Goal: Task Accomplishment & Management: Manage account settings

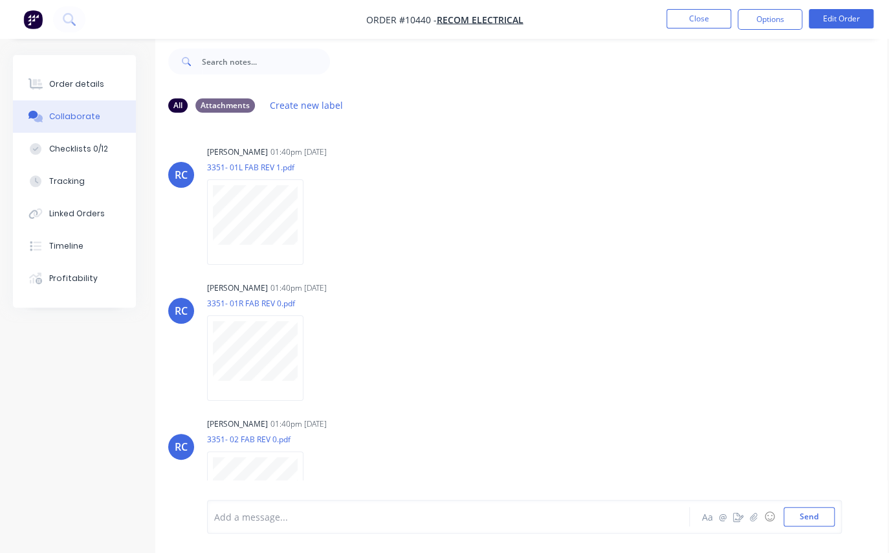
scroll to position [2362, 0]
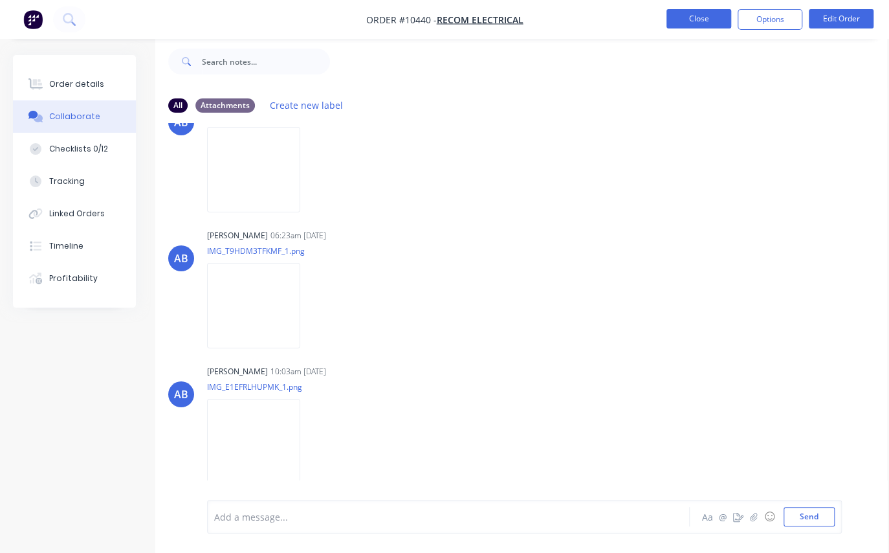
click at [690, 23] on button "Close" at bounding box center [698, 18] width 65 height 19
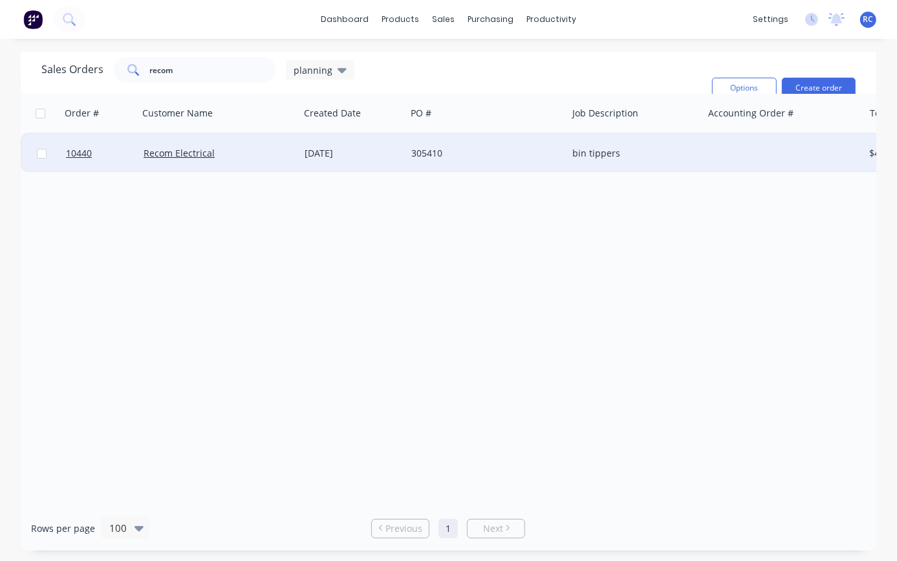
click at [175, 160] on div "Recom Electrical" at bounding box center [218, 153] width 161 height 39
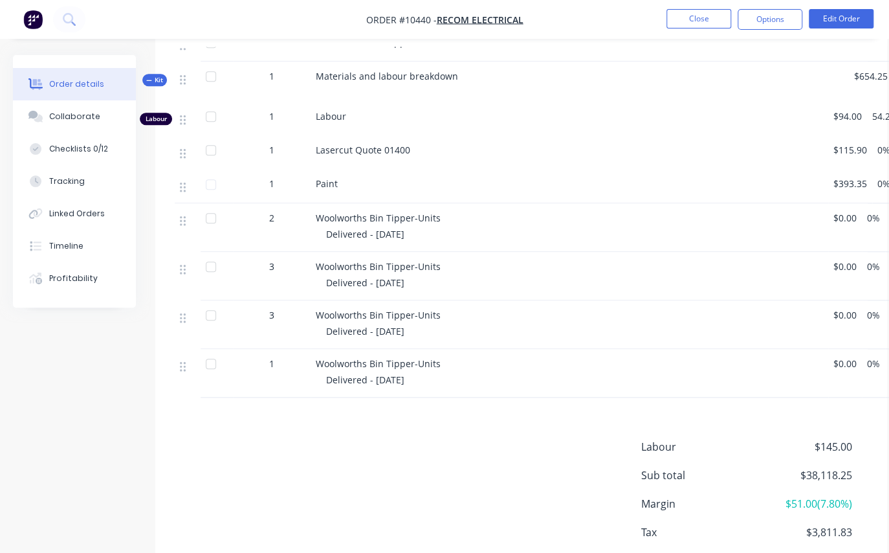
scroll to position [609, 0]
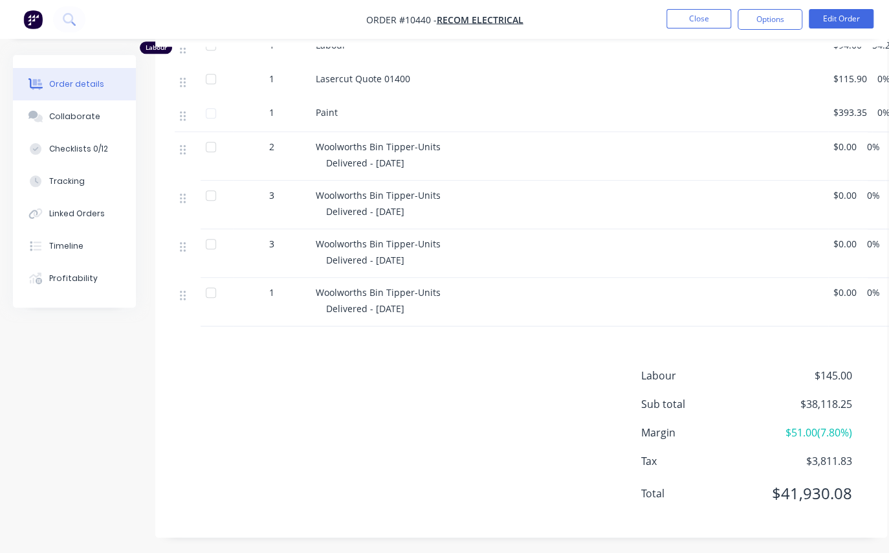
click at [263, 287] on div "1" at bounding box center [271, 292] width 67 height 14
click at [841, 22] on button "Edit Order" at bounding box center [841, 18] width 65 height 19
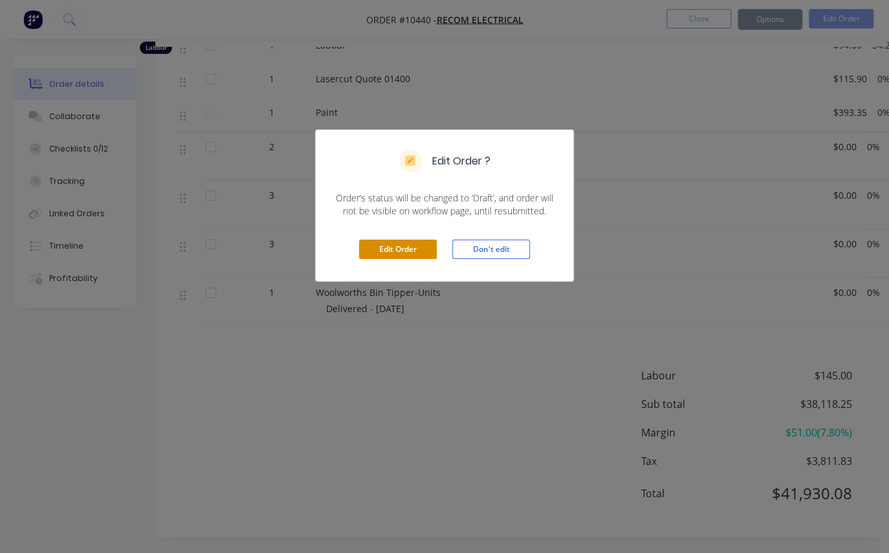
click at [390, 241] on button "Edit Order" at bounding box center [398, 248] width 78 height 19
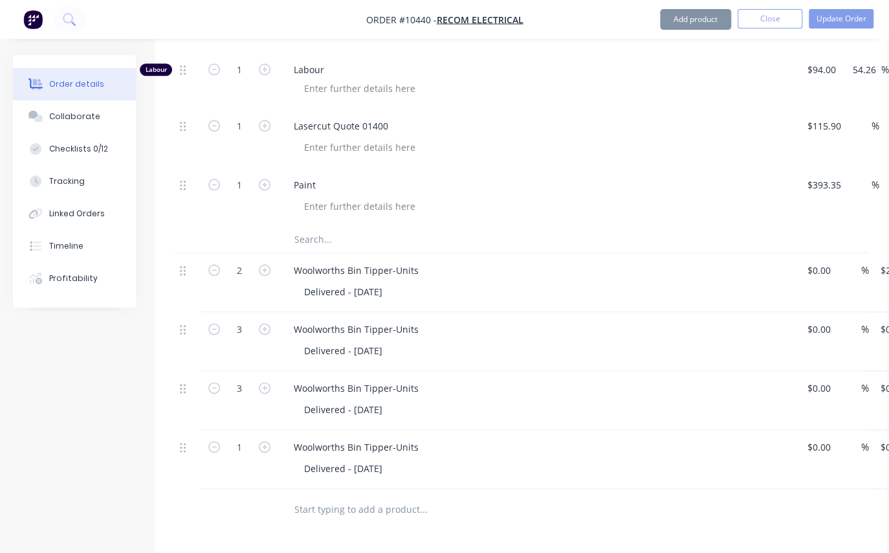
scroll to position [932, 0]
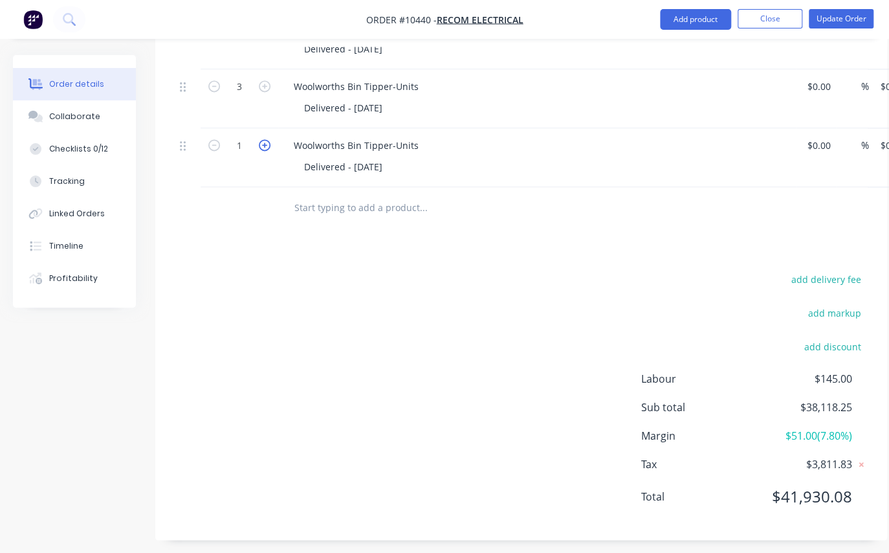
click at [269, 139] on icon "button" at bounding box center [265, 145] width 12 height 12
type input "3"
click at [841, 20] on button "Update Order" at bounding box center [841, 18] width 65 height 19
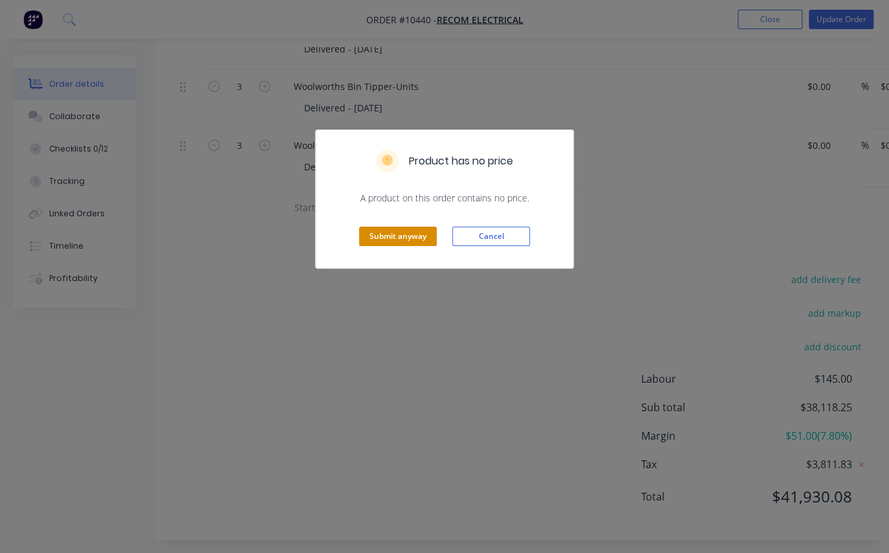
click at [414, 240] on button "Submit anyway" at bounding box center [398, 235] width 78 height 19
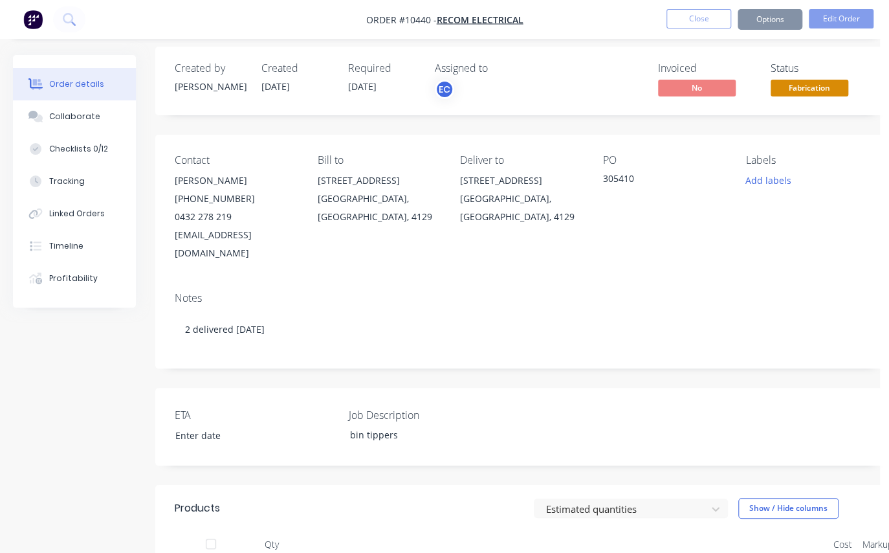
scroll to position [609, 0]
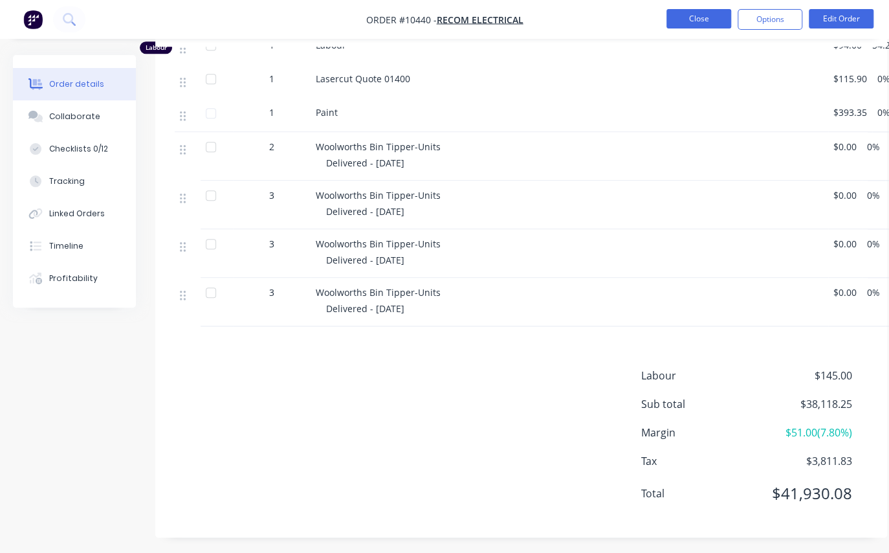
click at [694, 18] on button "Close" at bounding box center [698, 18] width 65 height 19
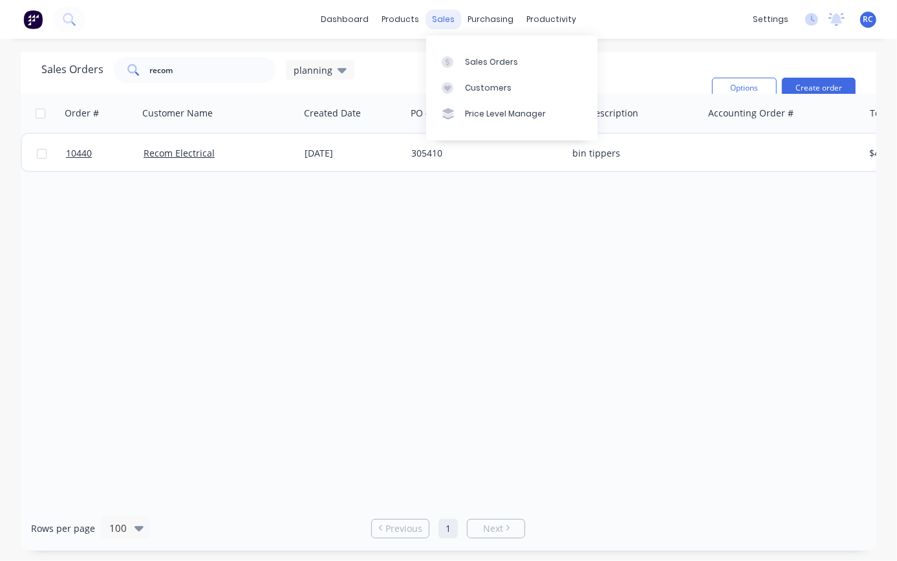
click at [446, 18] on div "sales" at bounding box center [444, 19] width 36 height 19
click at [477, 63] on div "Sales Orders" at bounding box center [491, 62] width 53 height 12
drag, startPoint x: 182, startPoint y: 75, endPoint x: 72, endPoint y: 72, distance: 110.0
click at [72, 72] on div "Sales Orders recom planning" at bounding box center [197, 70] width 313 height 26
type input "[PERSON_NAME]"
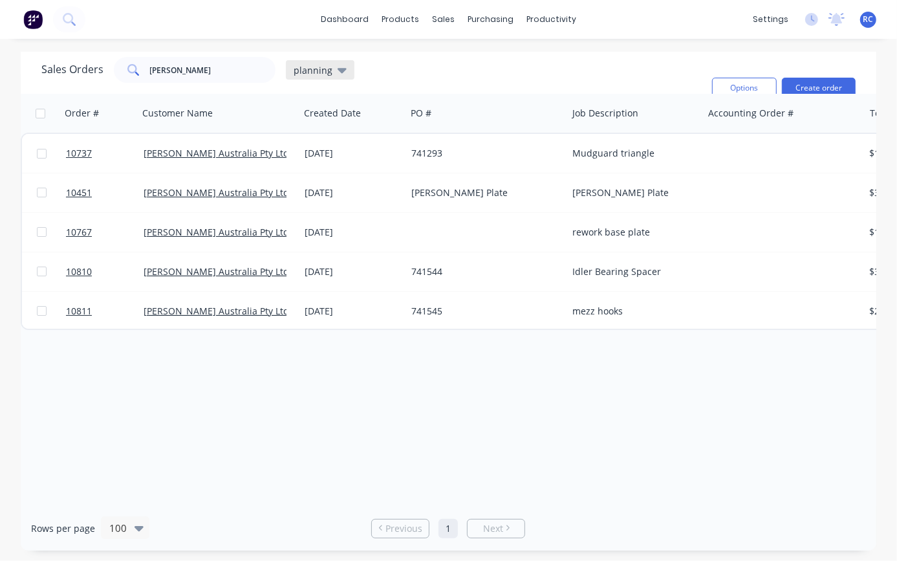
click at [326, 74] on span "planning" at bounding box center [313, 70] width 39 height 14
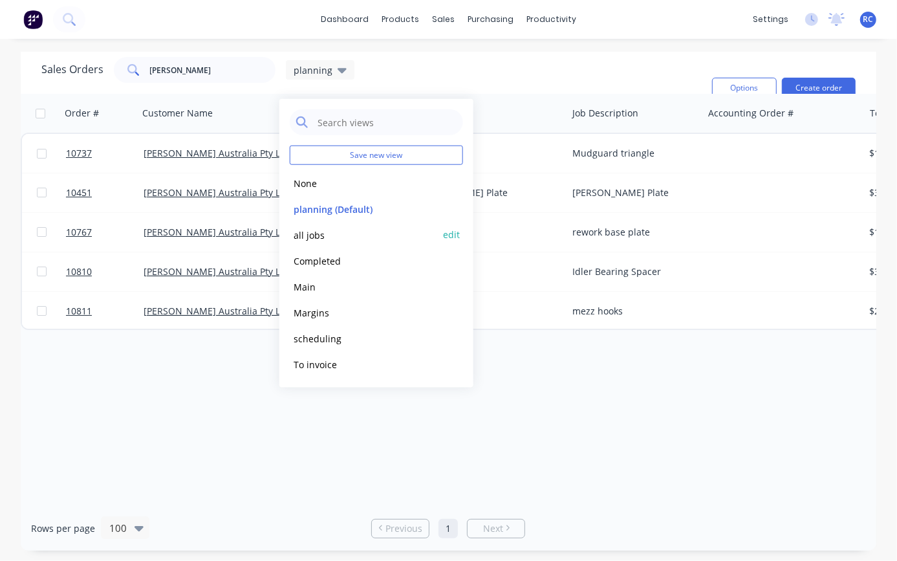
click at [318, 233] on button "all jobs" at bounding box center [364, 234] width 148 height 15
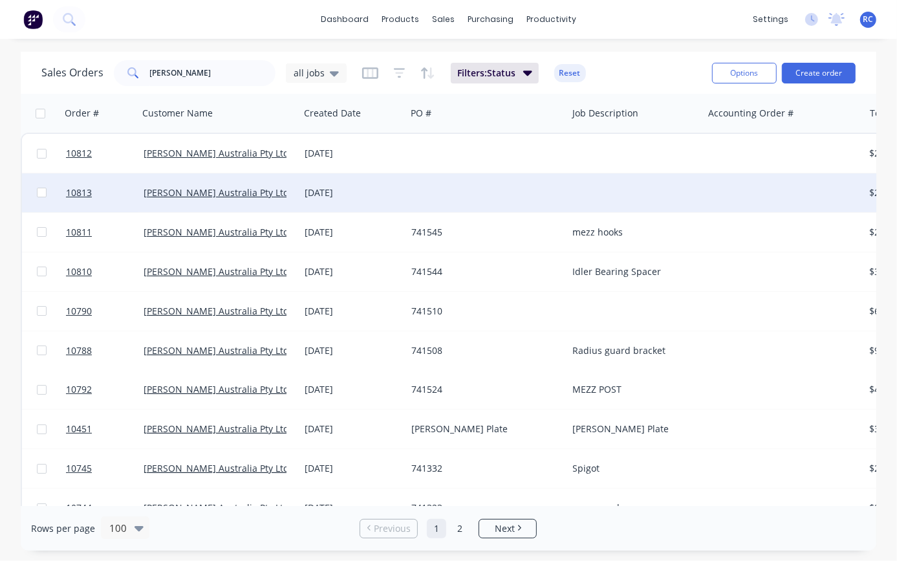
click at [343, 184] on div "[DATE]" at bounding box center [353, 192] width 107 height 39
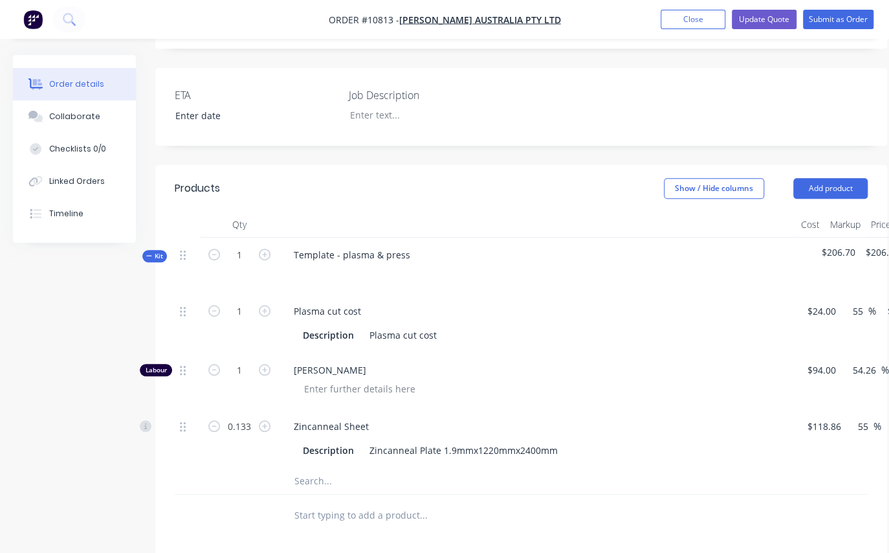
scroll to position [353, 0]
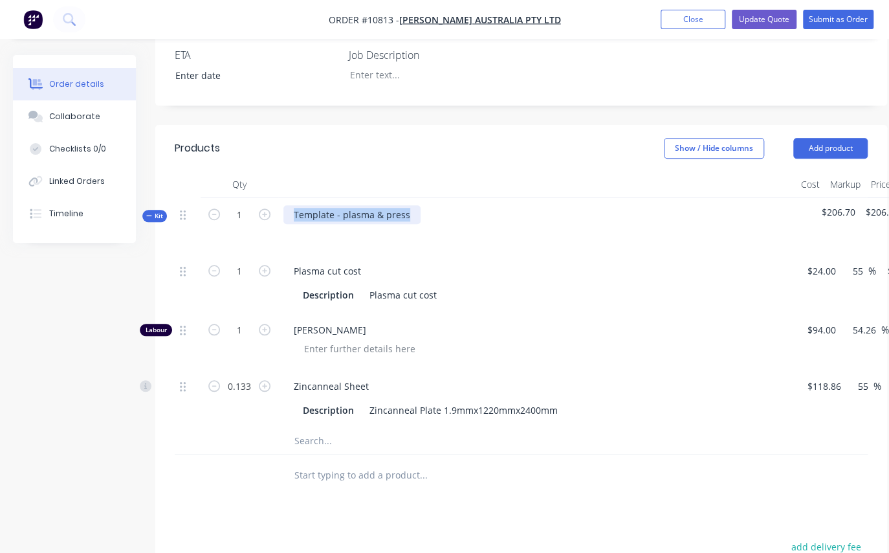
drag, startPoint x: 405, startPoint y: 194, endPoint x: 278, endPoint y: 192, distance: 127.5
click at [278, 197] on div "Template - plasma & press" at bounding box center [537, 225] width 518 height 56
drag, startPoint x: 697, startPoint y: 16, endPoint x: 771, endPoint y: 52, distance: 81.3
click at [760, 54] on div "Order #10813 - [PERSON_NAME] Australia Pty Ltd Add product Close Update Quote S…" at bounding box center [444, 236] width 889 height 1179
click at [781, 23] on button "Update Quote" at bounding box center [764, 19] width 65 height 19
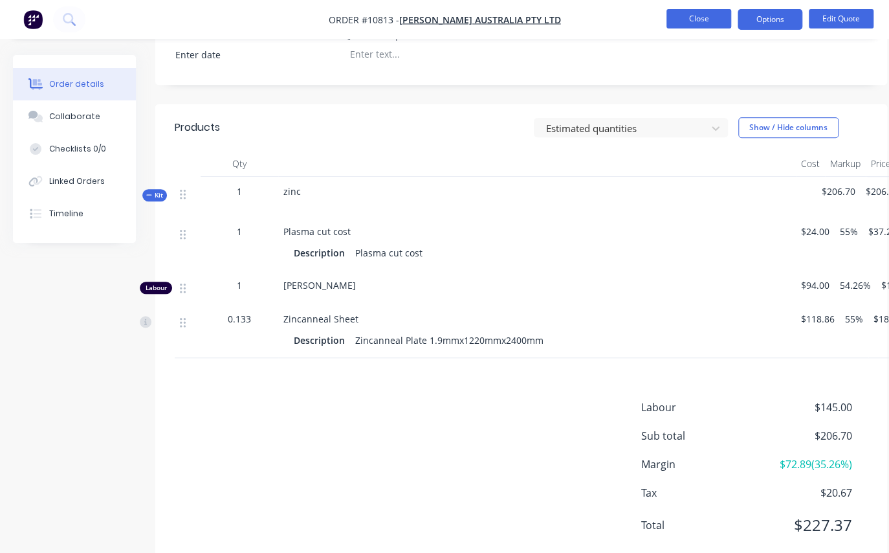
click at [714, 21] on button "Close" at bounding box center [698, 18] width 65 height 19
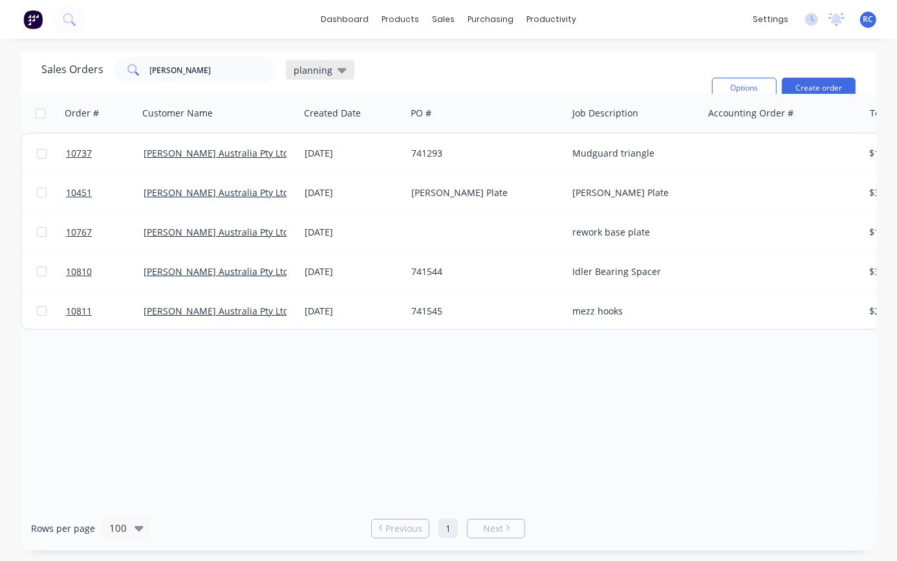
click at [333, 76] on div "planning" at bounding box center [320, 70] width 53 height 12
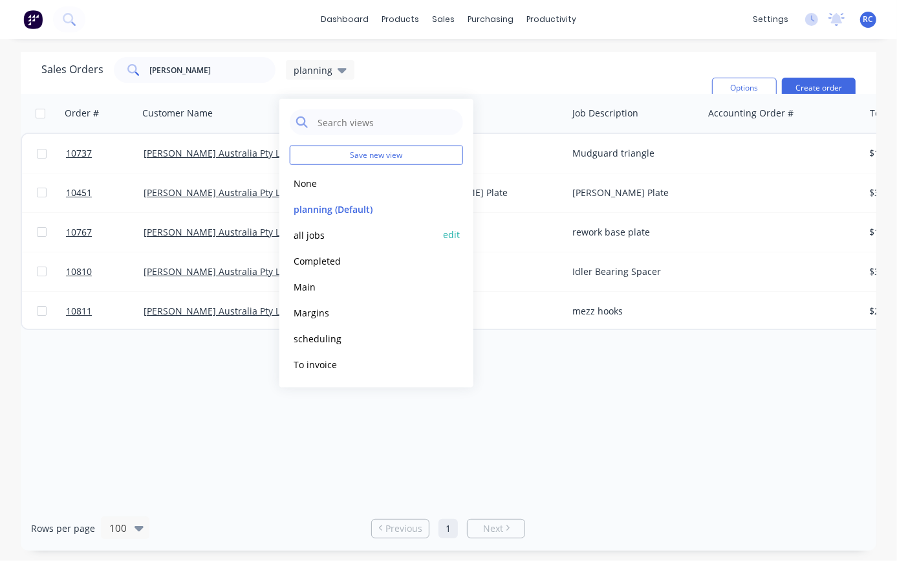
click at [310, 229] on button "all jobs" at bounding box center [364, 234] width 148 height 15
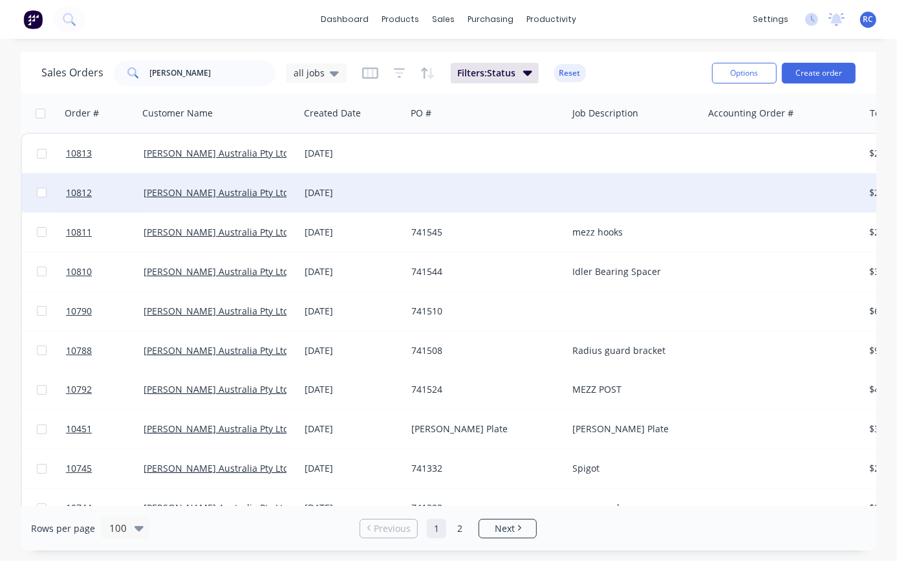
click at [204, 179] on div "[PERSON_NAME] Australia Pty Ltd" at bounding box center [218, 192] width 161 height 39
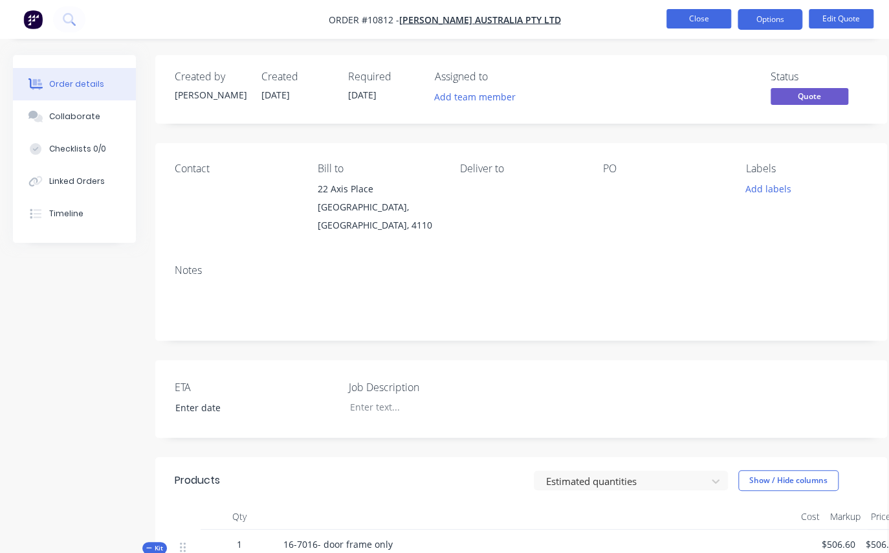
click at [707, 22] on button "Close" at bounding box center [698, 18] width 65 height 19
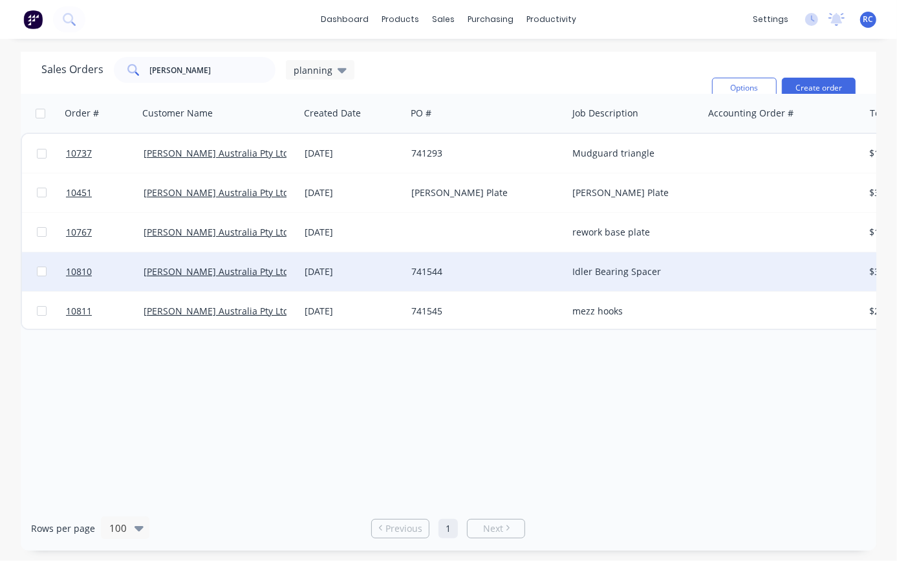
click at [400, 272] on div "[DATE]" at bounding box center [353, 271] width 96 height 13
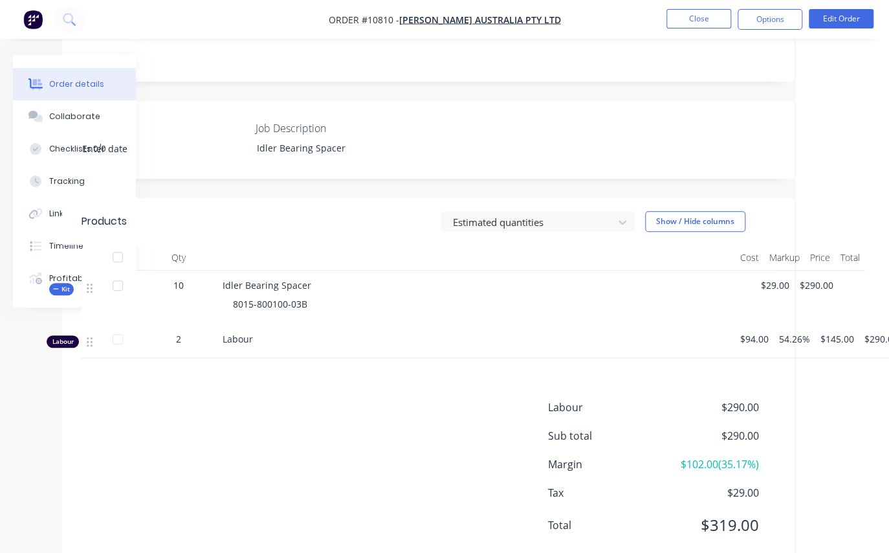
scroll to position [313, 106]
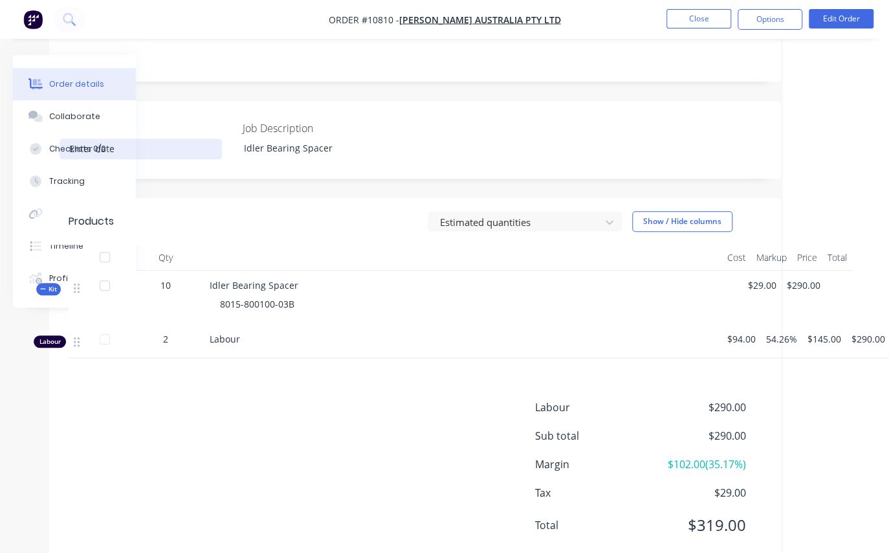
click at [68, 139] on input at bounding box center [140, 148] width 161 height 19
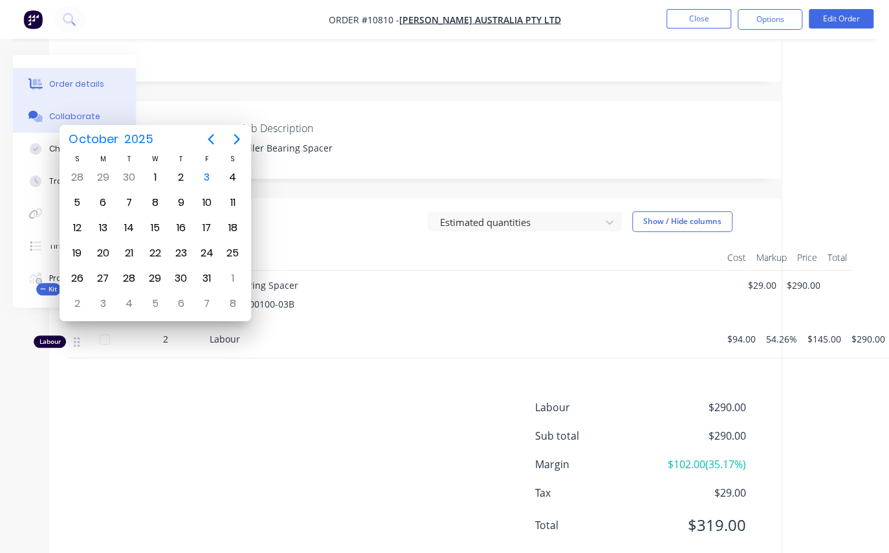
click at [51, 114] on div "Collaborate" at bounding box center [74, 117] width 51 height 12
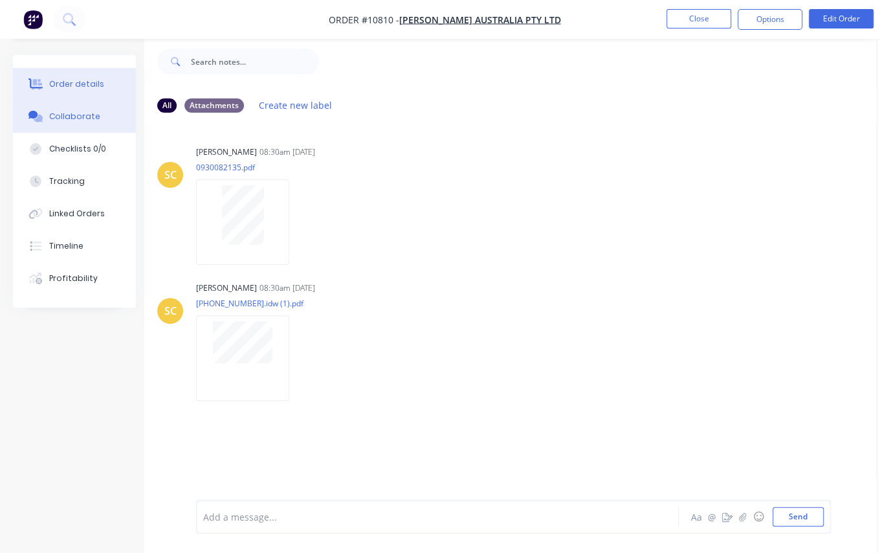
click at [69, 89] on div "Order details" at bounding box center [76, 84] width 55 height 12
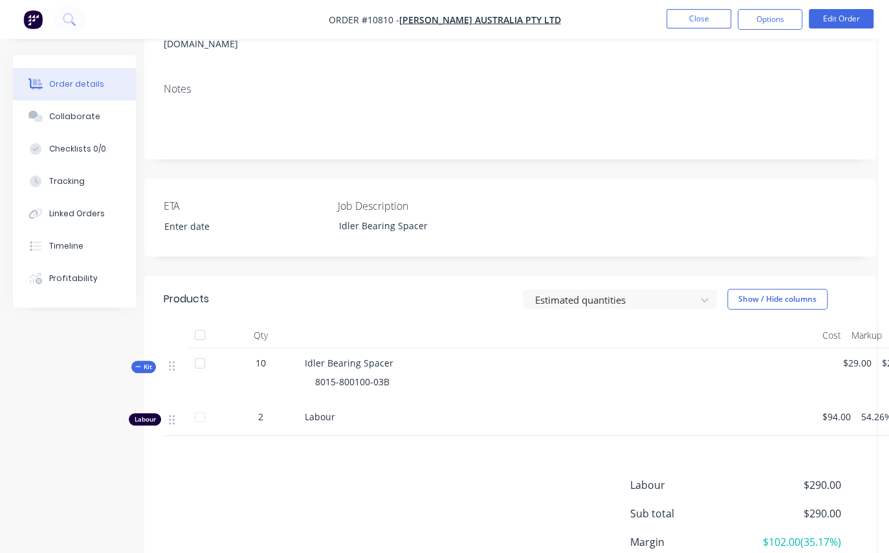
scroll to position [313, 11]
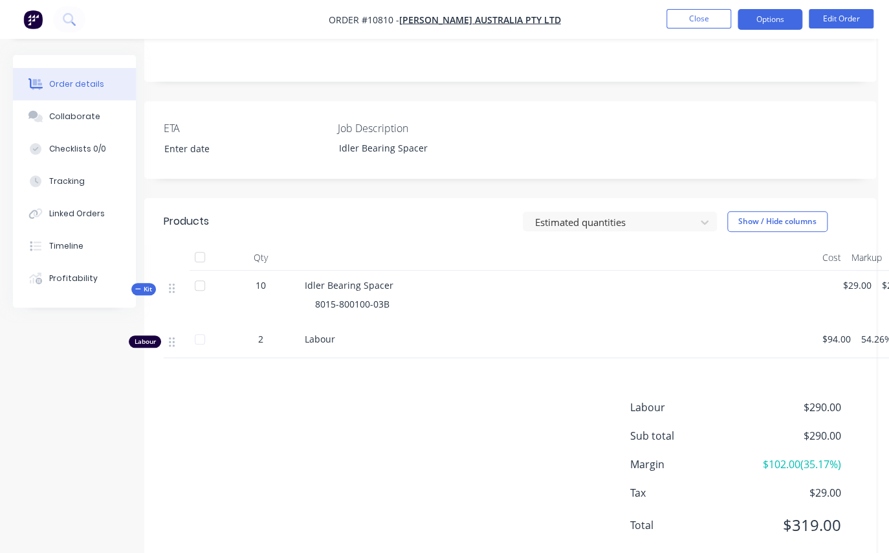
click at [787, 20] on button "Options" at bounding box center [770, 19] width 65 height 21
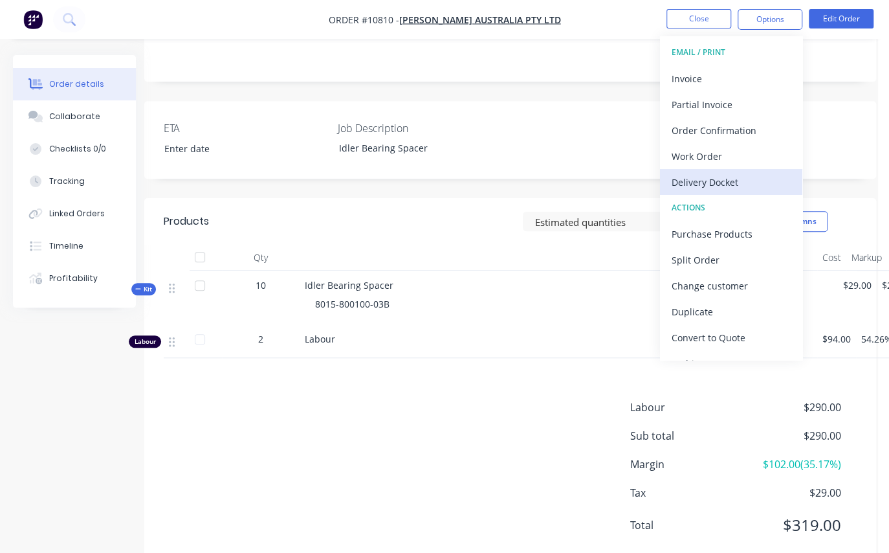
click at [738, 182] on div "Delivery Docket" at bounding box center [731, 182] width 119 height 19
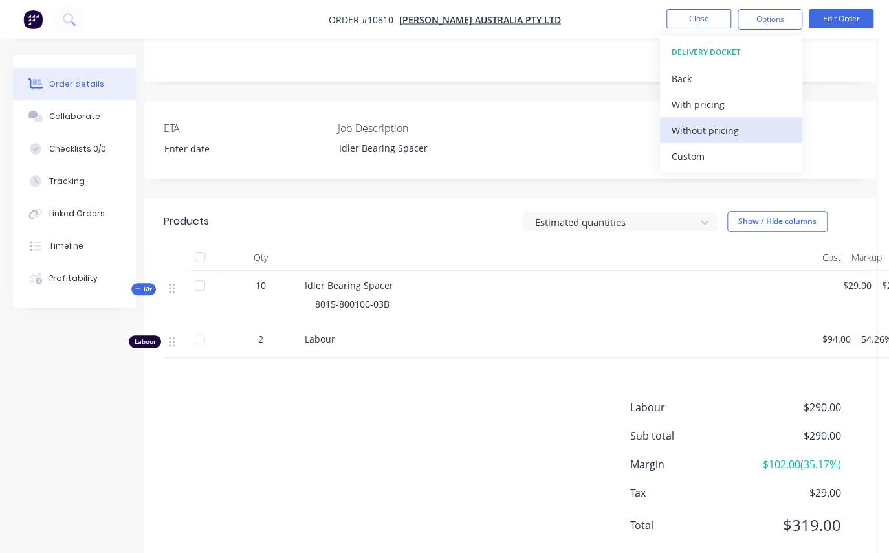
click at [711, 129] on div "Without pricing" at bounding box center [731, 130] width 119 height 19
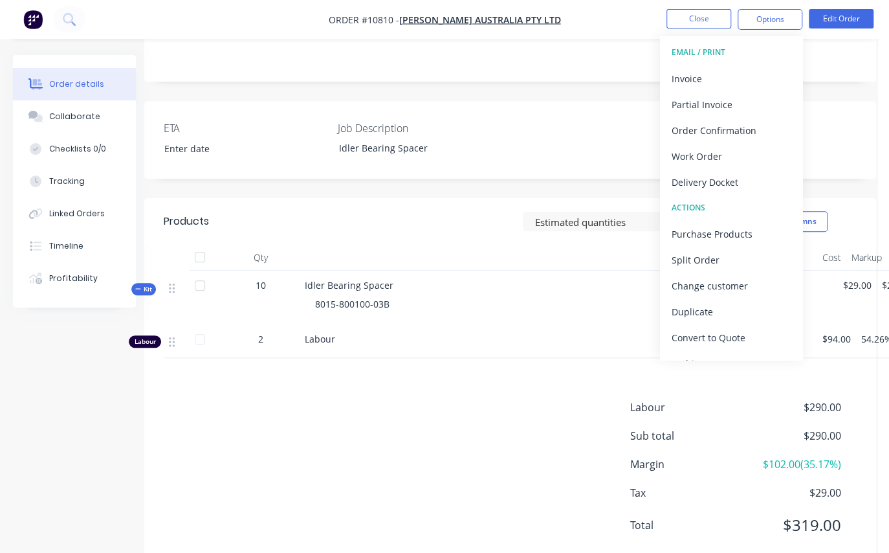
click at [872, 101] on div "ETA Job Description Idler Bearing Spacer" at bounding box center [510, 140] width 732 height 78
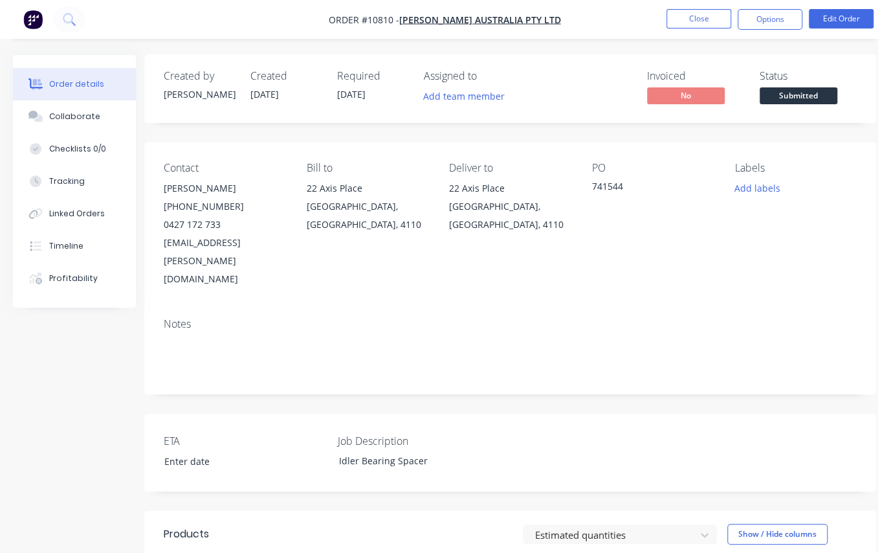
scroll to position [0, 11]
click at [807, 97] on span "Submitted" at bounding box center [799, 96] width 78 height 16
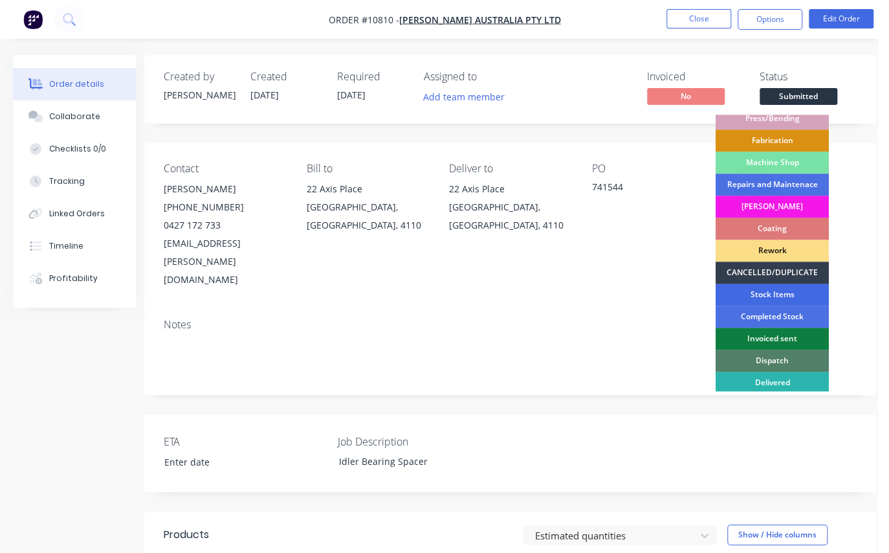
scroll to position [159, 0]
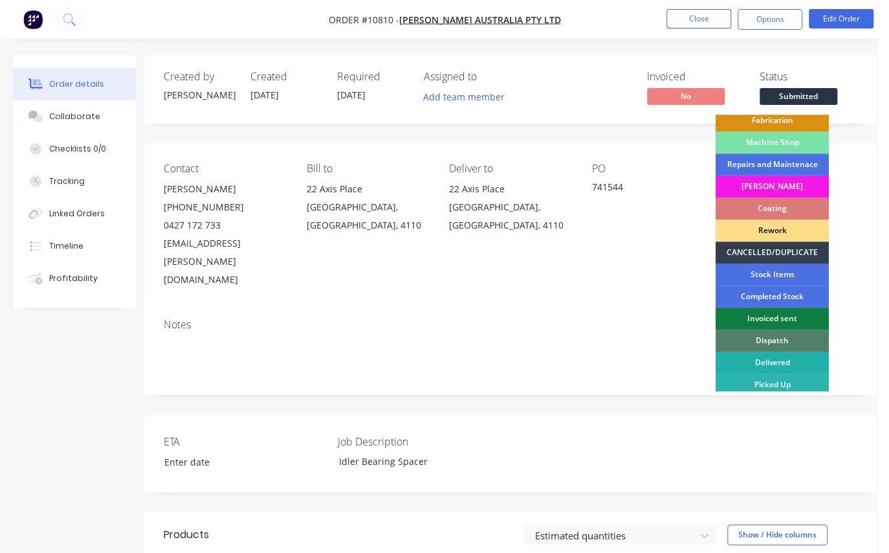
click at [793, 362] on div "Delivered" at bounding box center [772, 362] width 113 height 22
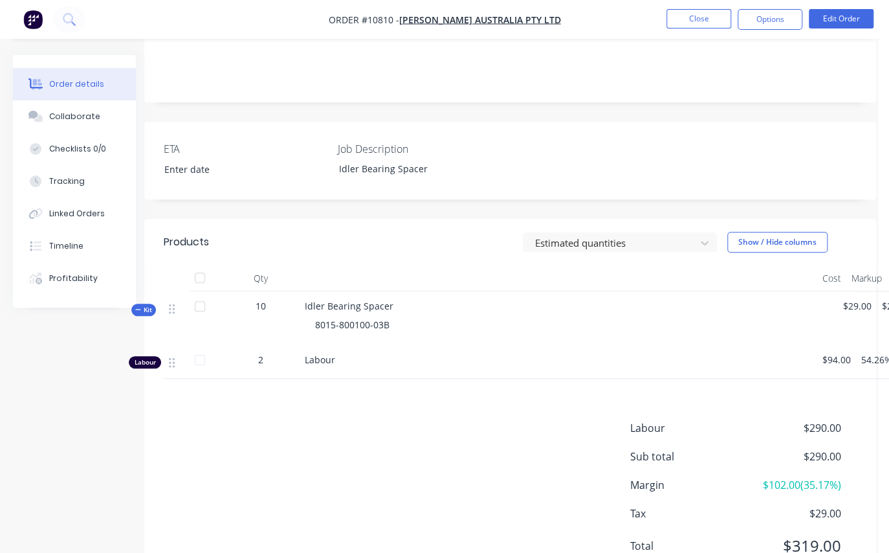
scroll to position [313, 11]
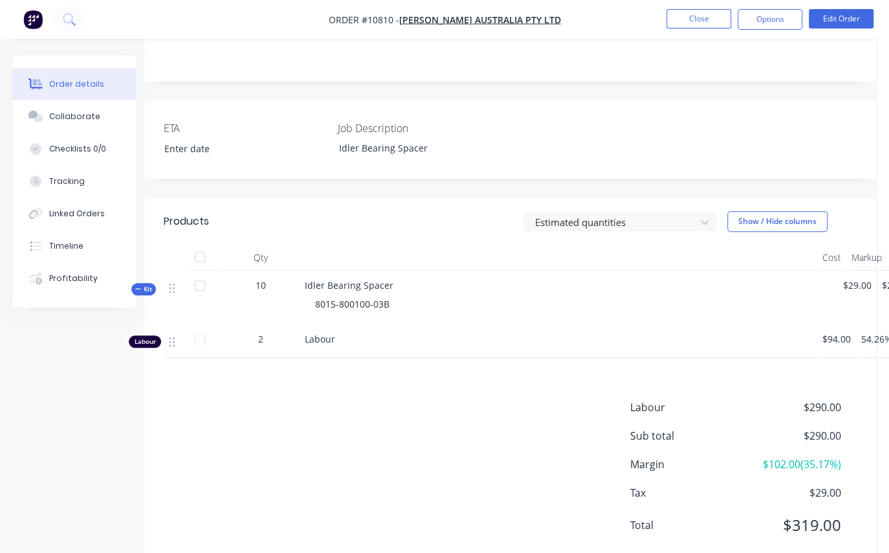
click at [827, 7] on nav "Order #10810 - [PERSON_NAME] Australia Pty Ltd Close Options Edit Order" at bounding box center [444, 19] width 889 height 39
click at [835, 19] on button "Edit Order" at bounding box center [841, 18] width 65 height 19
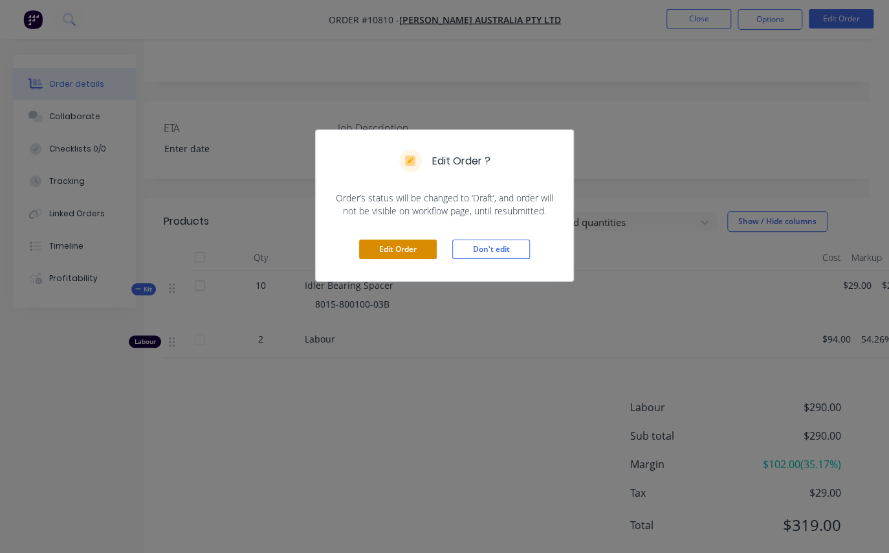
click at [406, 247] on button "Edit Order" at bounding box center [398, 248] width 78 height 19
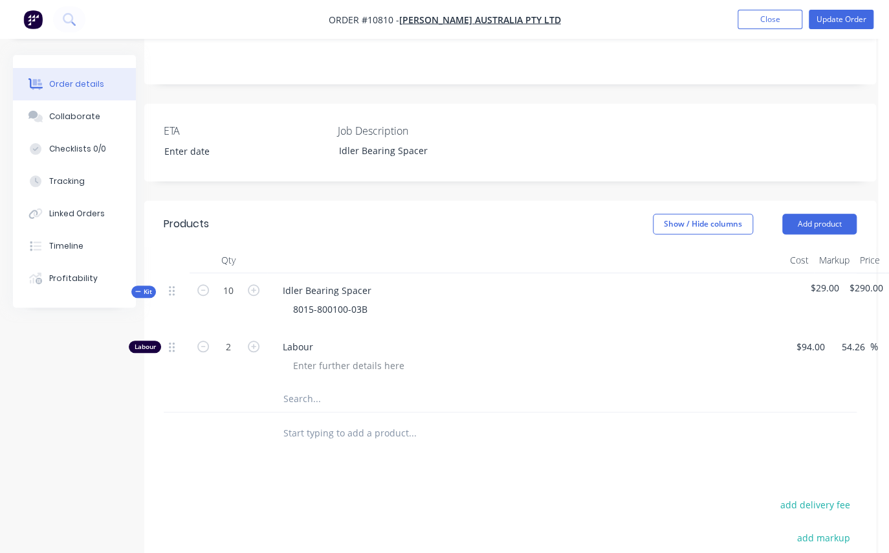
scroll to position [508, 11]
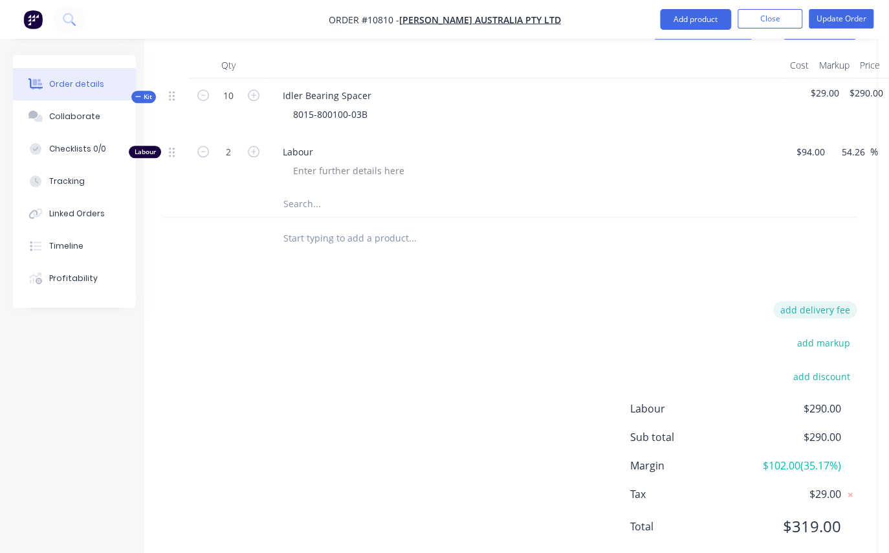
click at [827, 301] on button "add delivery fee" at bounding box center [814, 309] width 83 height 17
type input "16.8"
click at [729, 249] on div "Products Show / Hide columns Add product Qty Cost Markup Price Total Kit 10 Idl…" at bounding box center [510, 289] width 732 height 561
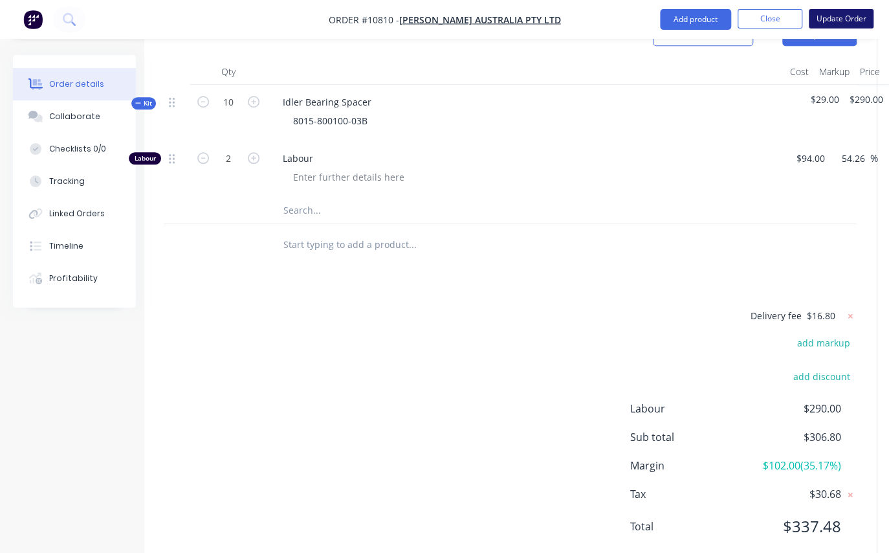
click at [862, 17] on button "Update Order" at bounding box center [841, 18] width 65 height 19
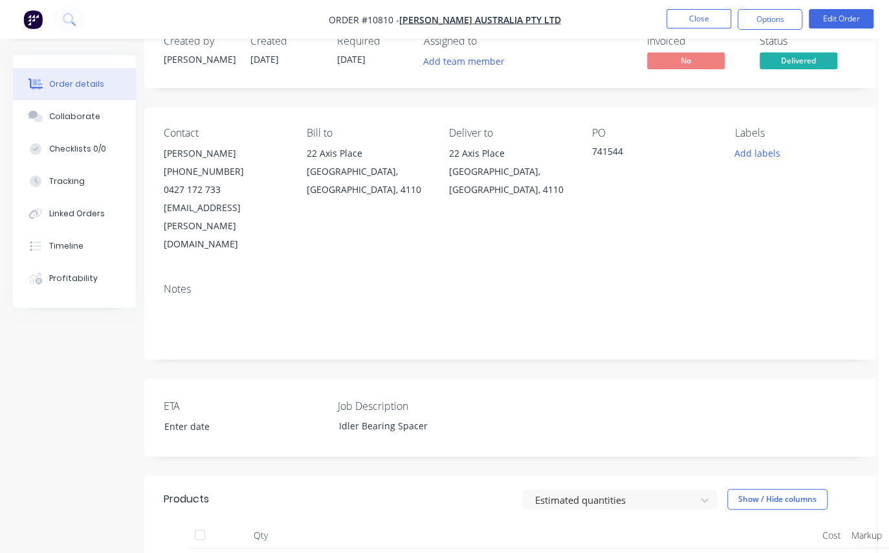
scroll to position [0, 11]
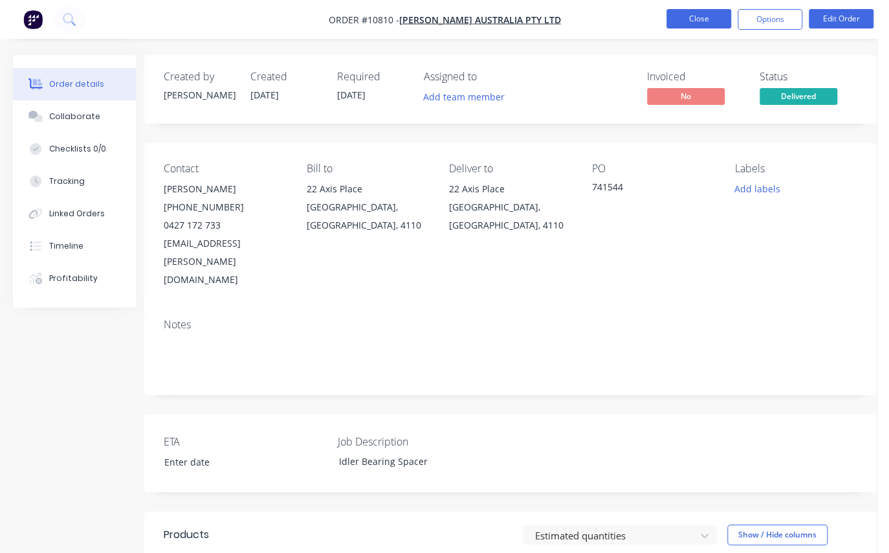
click at [708, 20] on button "Close" at bounding box center [698, 18] width 65 height 19
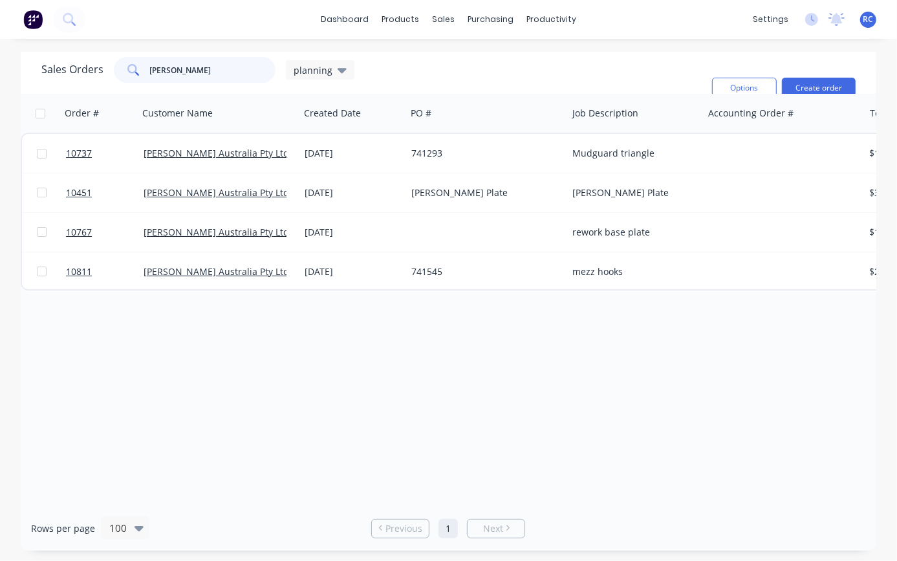
click at [96, 74] on div "Sales Orders [PERSON_NAME] planning" at bounding box center [197, 70] width 313 height 26
type input "rentco"
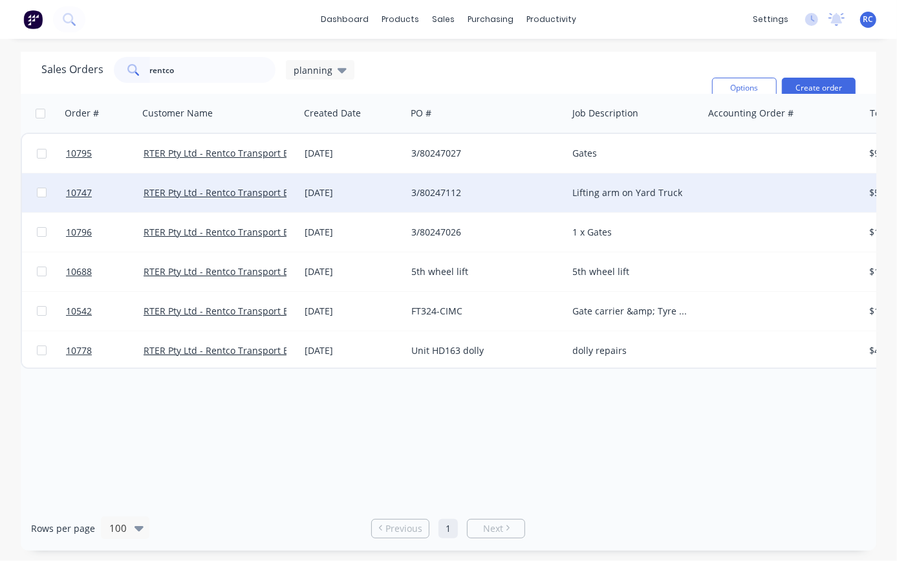
click at [614, 190] on div "Lifting arm on Yard Truck" at bounding box center [632, 192] width 119 height 13
click at [74, 191] on span "10747" at bounding box center [79, 192] width 26 height 13
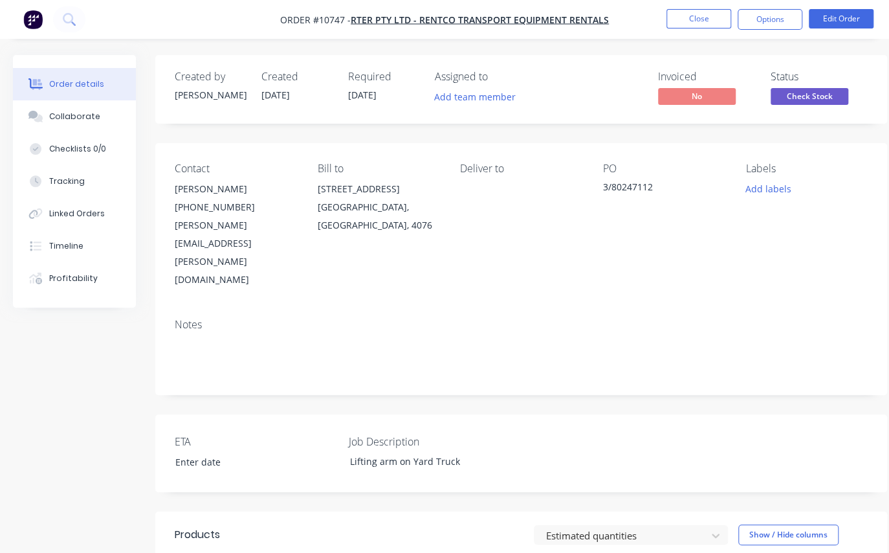
click at [801, 98] on span "Check Stock" at bounding box center [810, 96] width 78 height 16
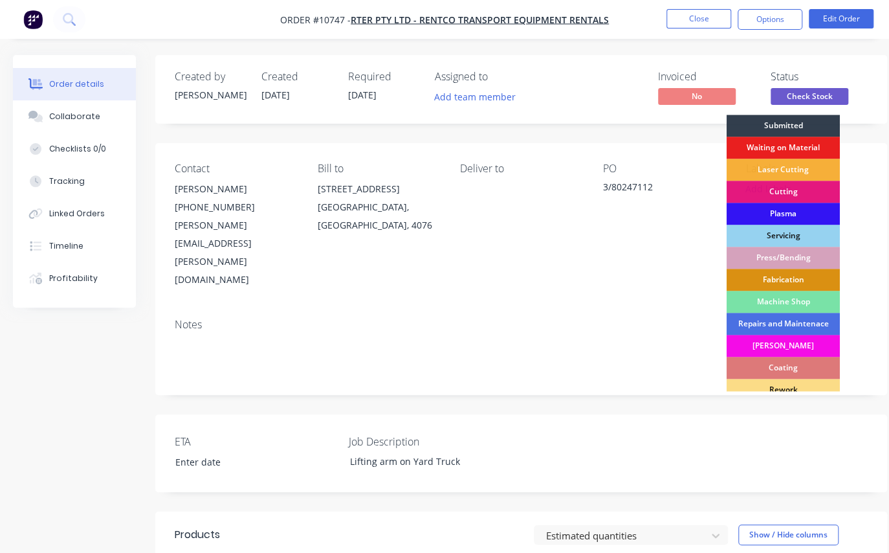
scroll to position [159, 0]
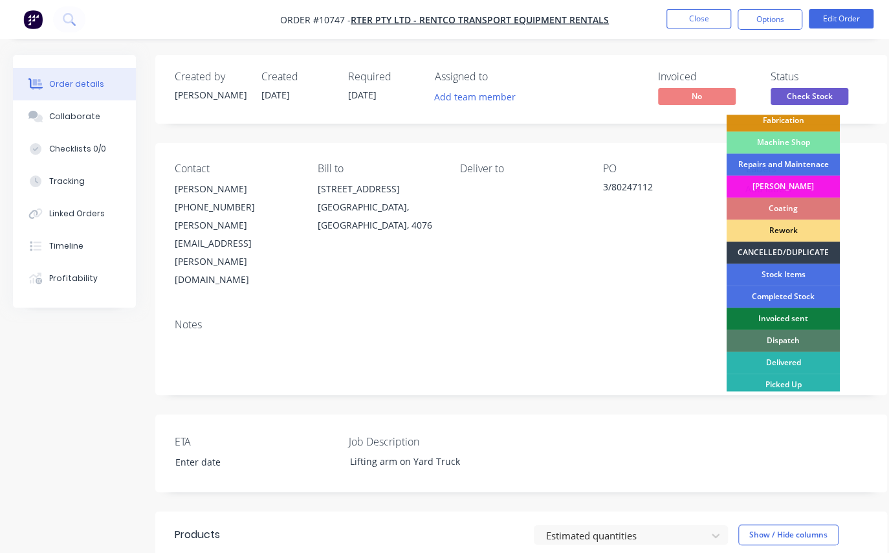
click at [689, 343] on div "Created by [PERSON_NAME] Created [DATE] Required [DATE] Assigned to Add team me…" at bounding box center [521, 492] width 732 height 874
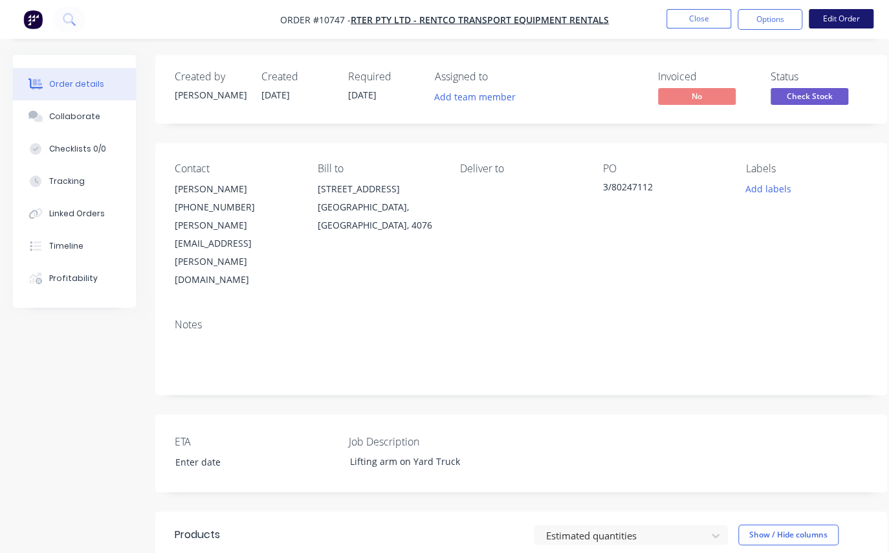
click at [839, 17] on button "Edit Order" at bounding box center [841, 18] width 65 height 19
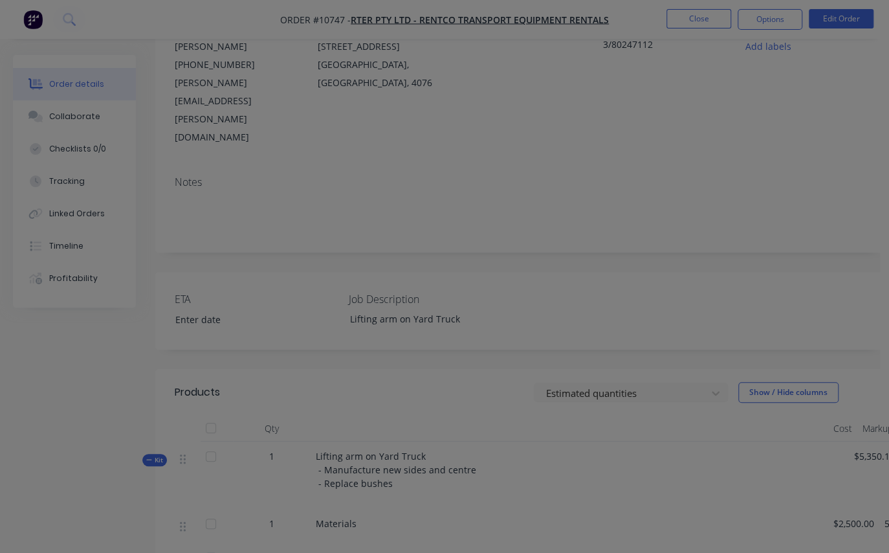
scroll to position [343, 0]
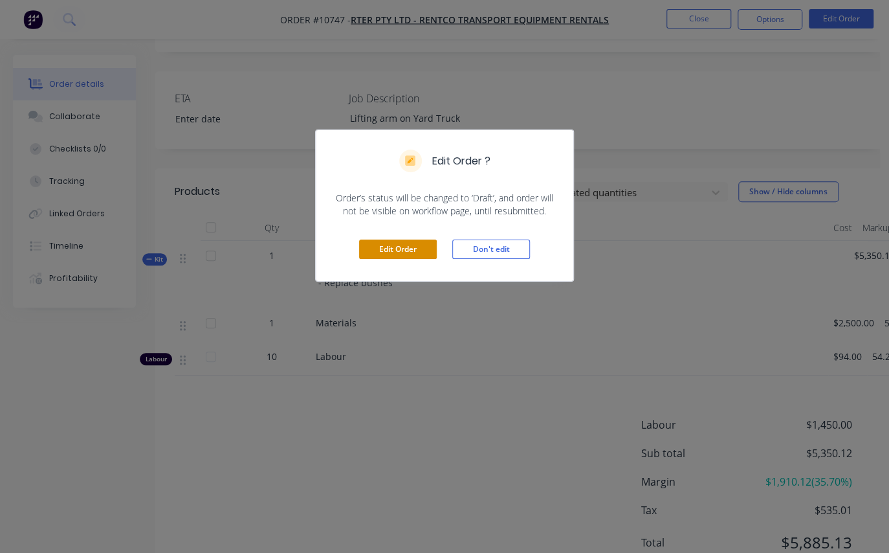
click at [406, 246] on button "Edit Order" at bounding box center [398, 248] width 78 height 19
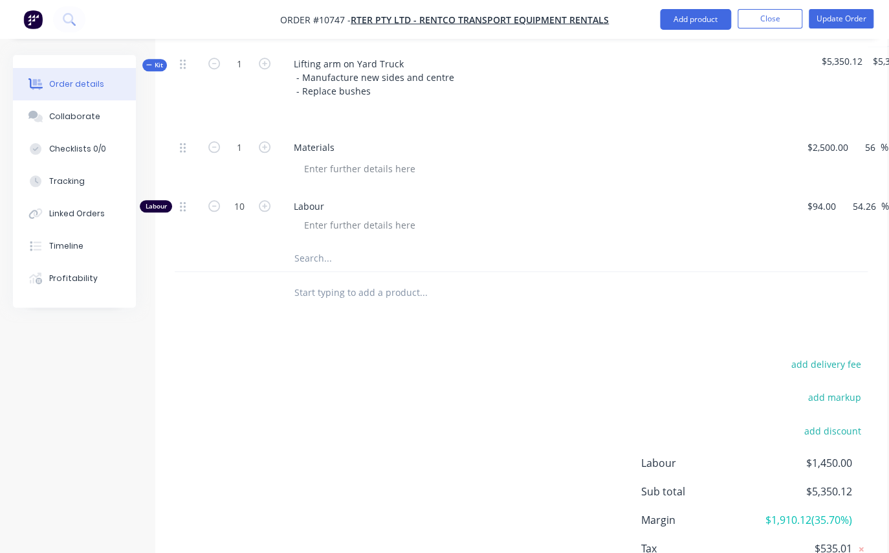
scroll to position [576, 0]
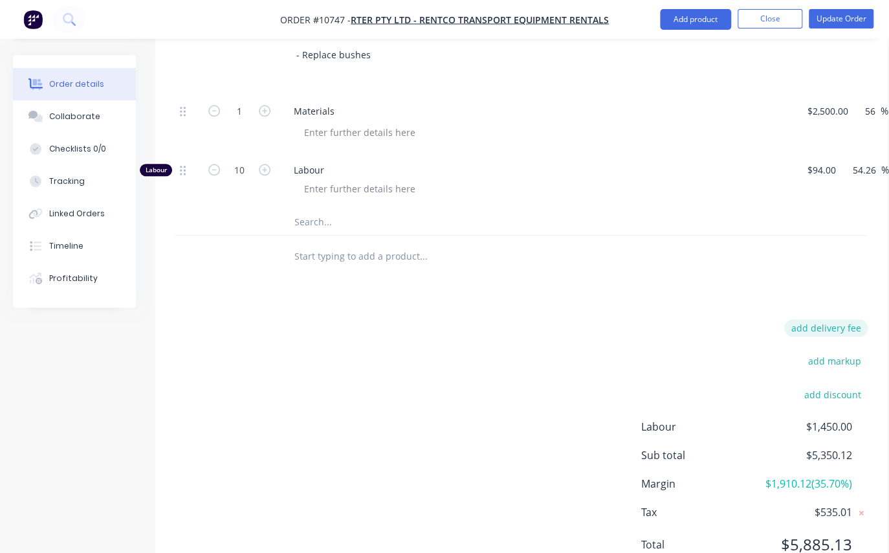
click at [847, 319] on button "add delivery fee" at bounding box center [825, 327] width 83 height 17
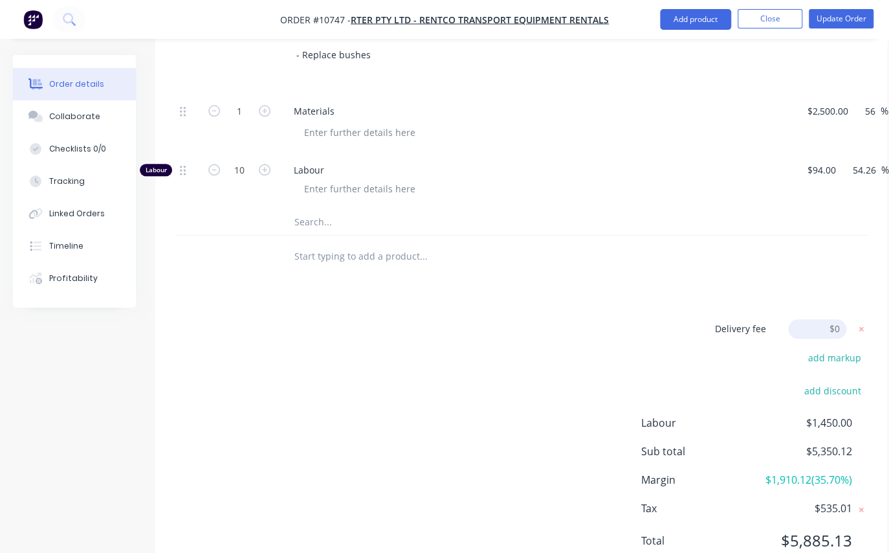
scroll to position [572, 0]
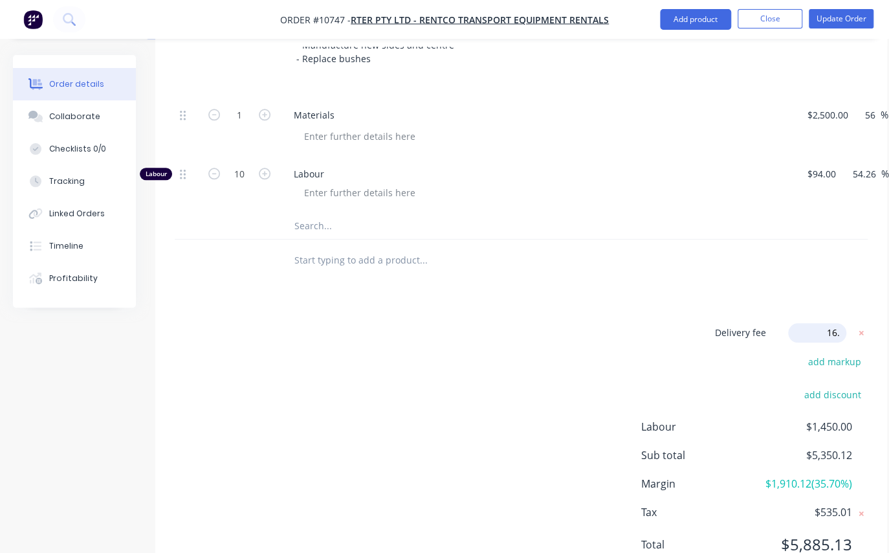
type input "16.8"
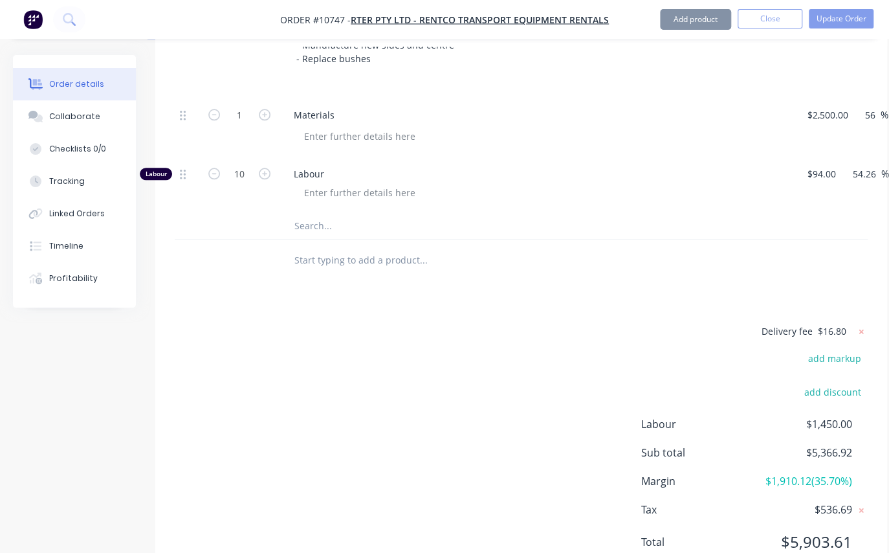
scroll to position [569, 0]
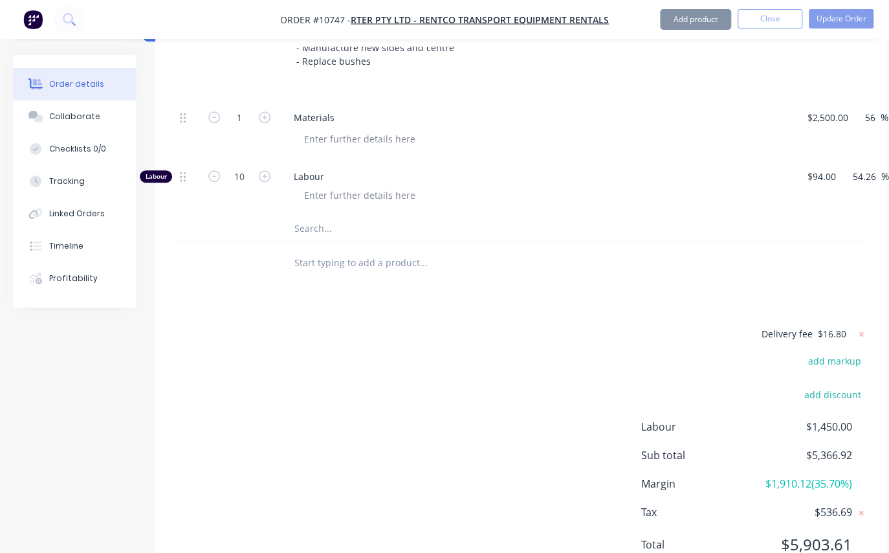
click at [824, 242] on div at bounding box center [521, 263] width 693 height 42
drag, startPoint x: 861, startPoint y: 14, endPoint x: 786, endPoint y: 34, distance: 76.9
click at [861, 14] on button "Update Order" at bounding box center [841, 18] width 65 height 19
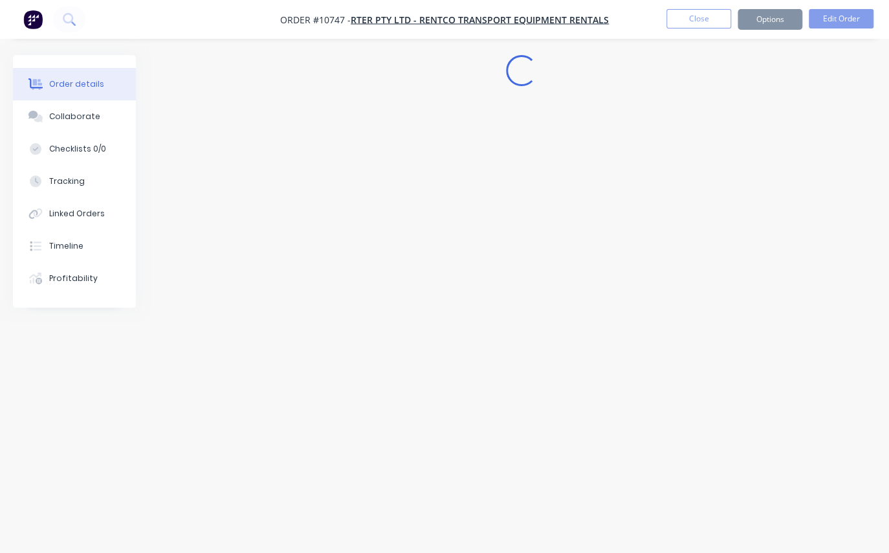
scroll to position [371, 0]
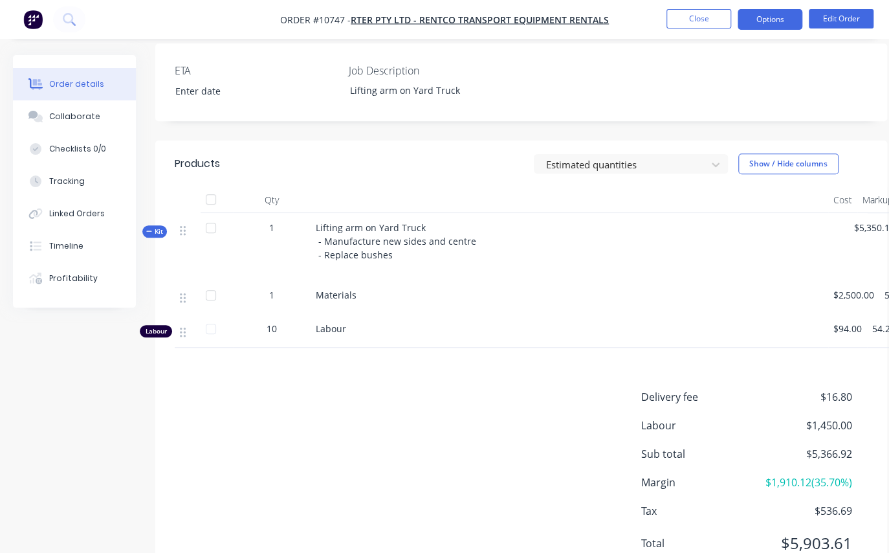
click at [772, 24] on button "Options" at bounding box center [770, 19] width 65 height 21
click at [422, 213] on div "Lifting arm on Yard Truck - Manufacture new sides and centre - Replace bushes" at bounding box center [570, 246] width 518 height 67
click at [396, 213] on div "Lifting arm on Yard Truck - Manufacture new sides and centre - Replace bushes" at bounding box center [570, 246] width 518 height 67
click at [835, 17] on button "Edit Order" at bounding box center [841, 18] width 65 height 19
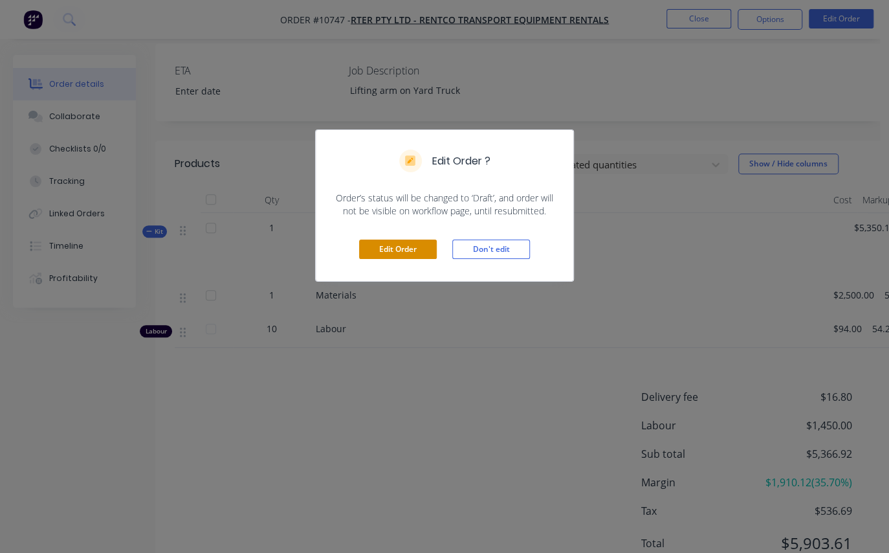
click at [423, 253] on button "Edit Order" at bounding box center [398, 248] width 78 height 19
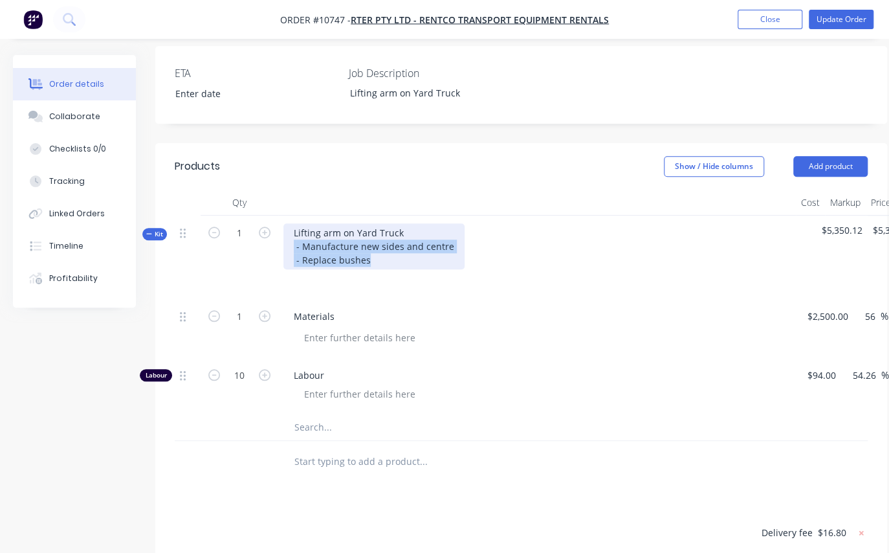
drag, startPoint x: 381, startPoint y: 208, endPoint x: 284, endPoint y: 186, distance: 99.7
click at [284, 223] on div "Lifting arm on Yard Truck - Manufacture new sides and centre - Replace bushes" at bounding box center [373, 246] width 181 height 46
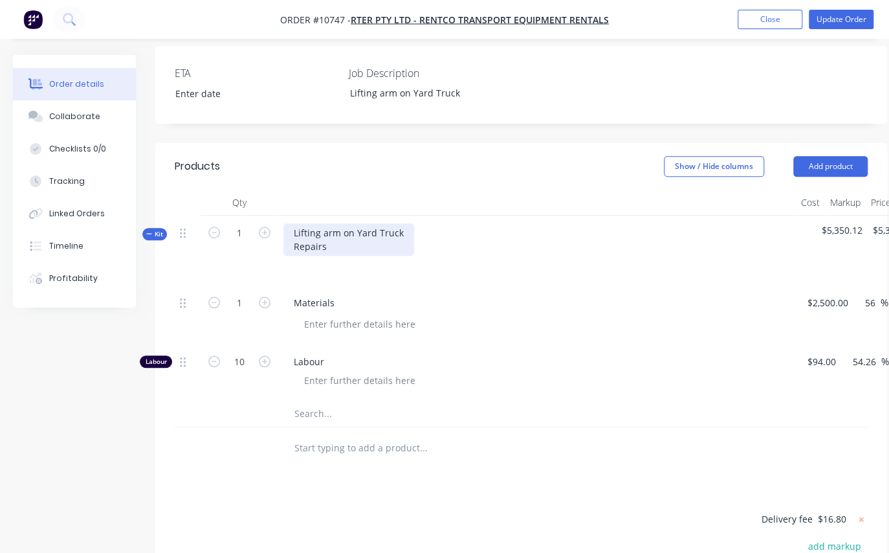
click at [290, 223] on div "Lifting arm on Yard Truck Repairs" at bounding box center [348, 239] width 131 height 32
click at [478, 227] on div "Lifting arm on Yard Truck Repairs" at bounding box center [537, 250] width 518 height 70
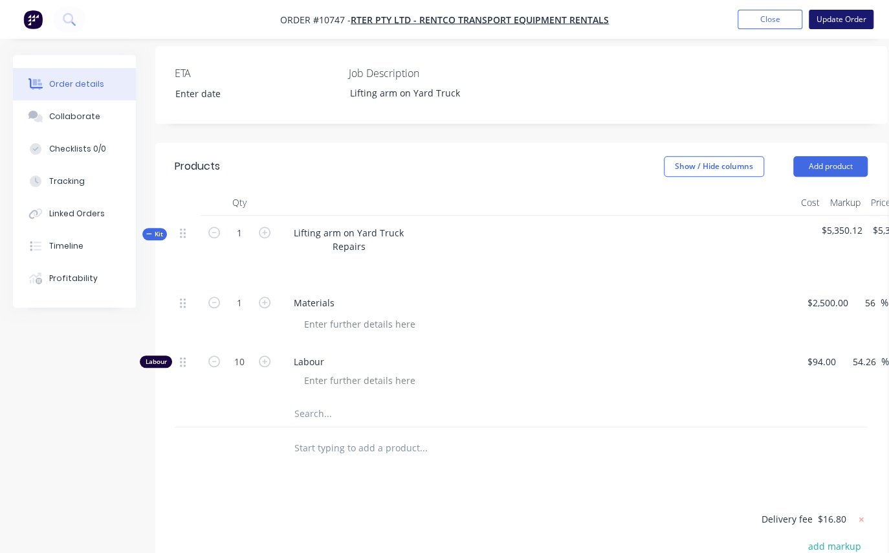
click at [842, 17] on button "Update Order" at bounding box center [841, 19] width 65 height 19
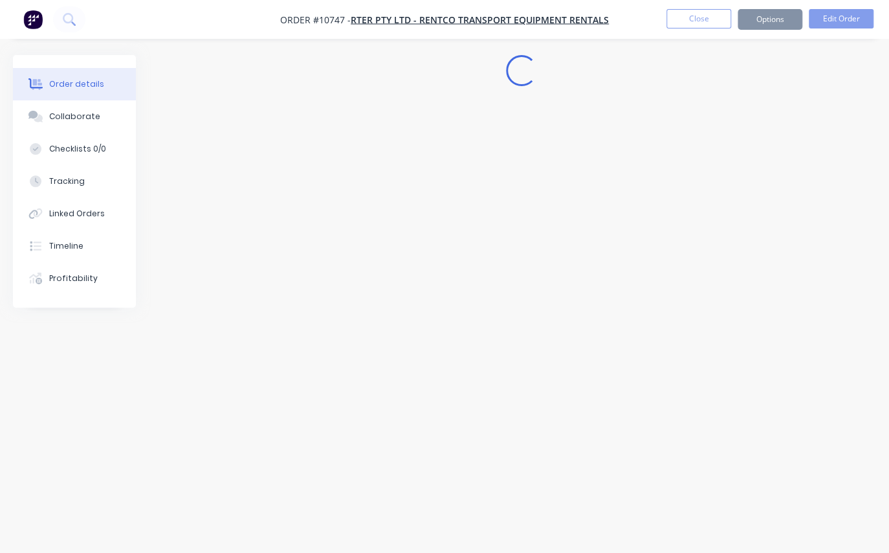
scroll to position [357, 0]
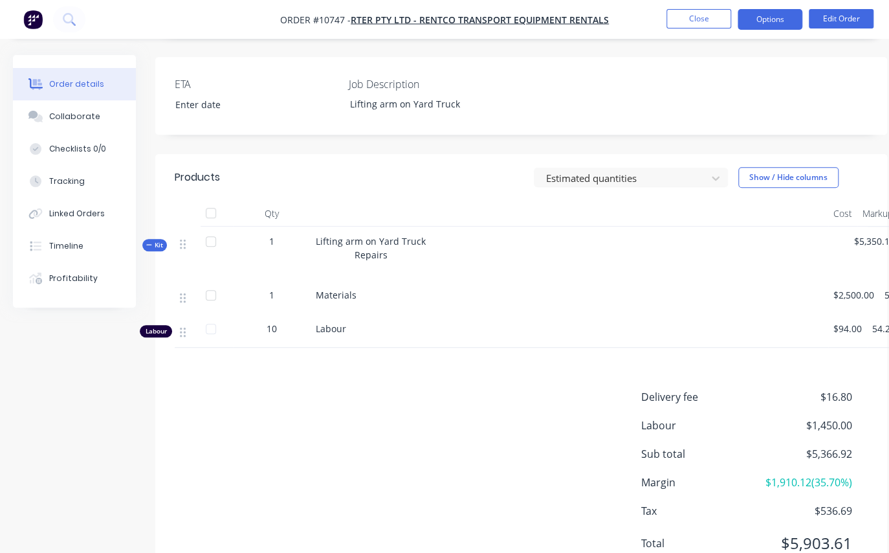
click at [772, 21] on button "Options" at bounding box center [770, 19] width 65 height 21
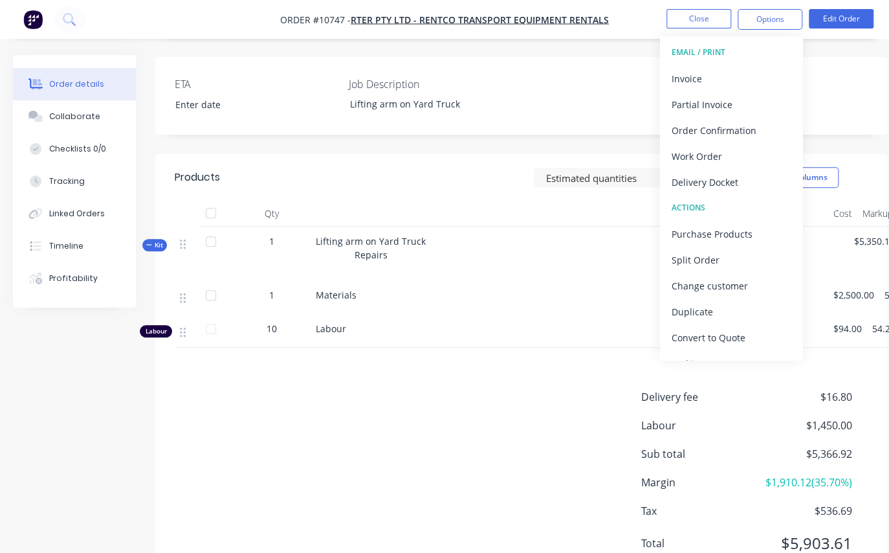
click at [716, 184] on div "Delivery Docket" at bounding box center [731, 182] width 119 height 19
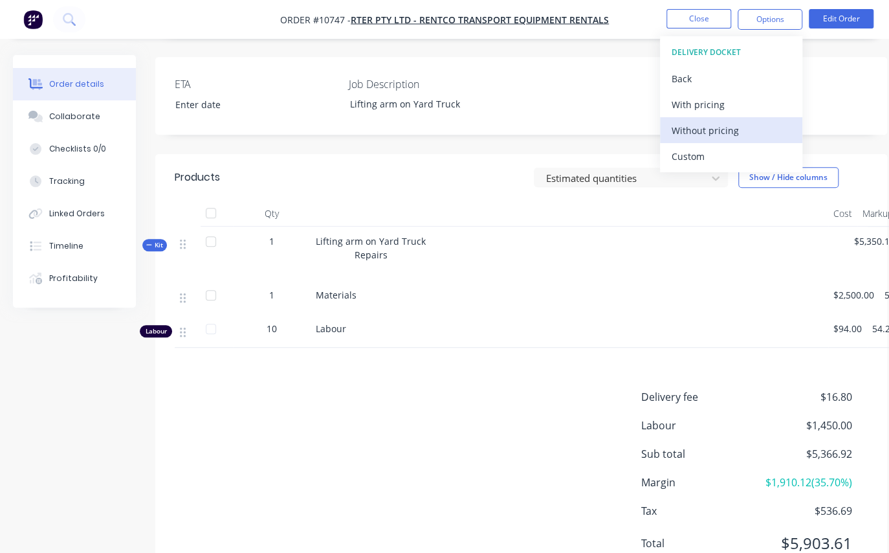
click at [708, 135] on div "Without pricing" at bounding box center [731, 130] width 119 height 19
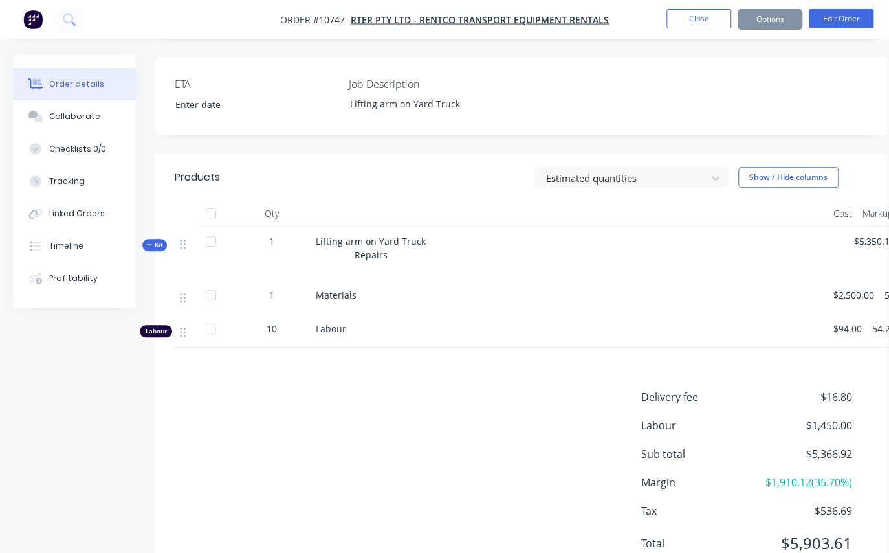
click at [424, 226] on div "Lifting arm on Yard Truck Repairs" at bounding box center [570, 253] width 518 height 54
click at [842, 10] on button "Edit Order" at bounding box center [841, 18] width 65 height 19
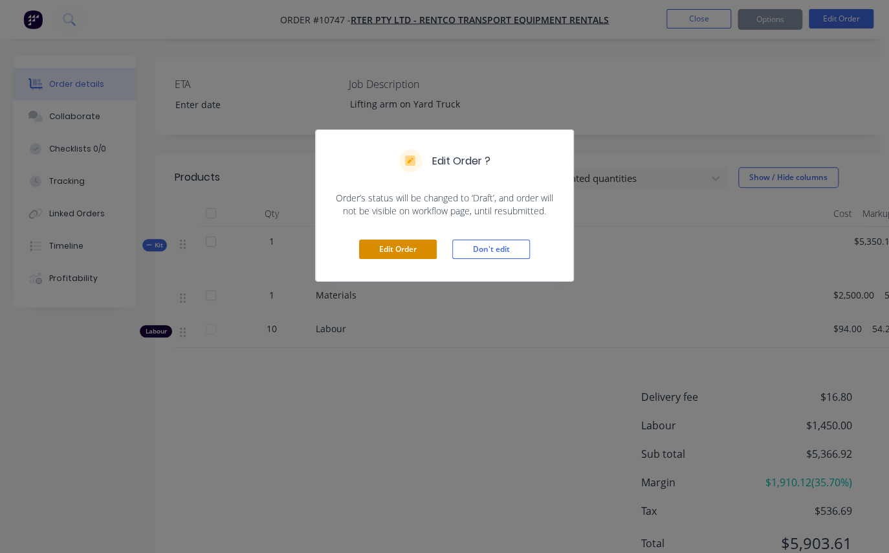
drag, startPoint x: 386, startPoint y: 247, endPoint x: 408, endPoint y: 238, distance: 23.8
click at [386, 246] on button "Edit Order" at bounding box center [398, 248] width 78 height 19
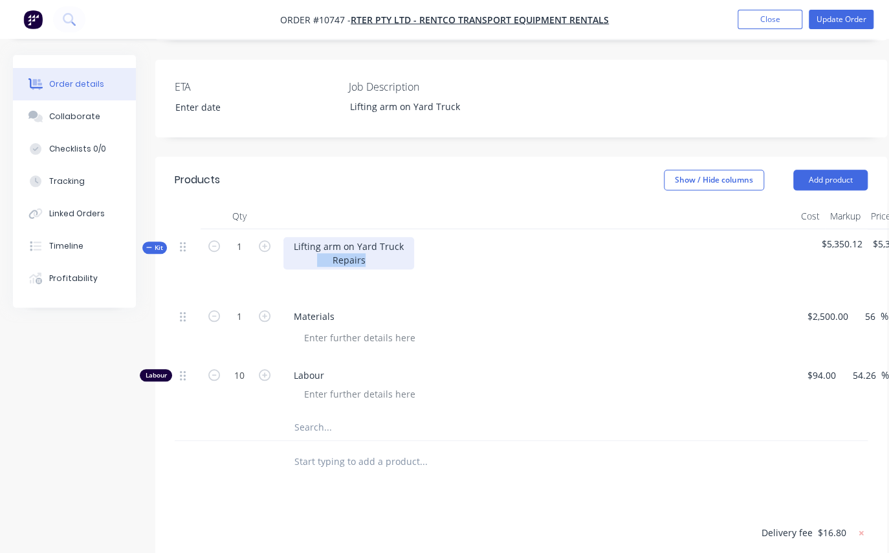
drag, startPoint x: 360, startPoint y: 206, endPoint x: 315, endPoint y: 206, distance: 45.3
click at [315, 237] on div "Lifting arm on Yard Truck Repairs" at bounding box center [348, 253] width 131 height 32
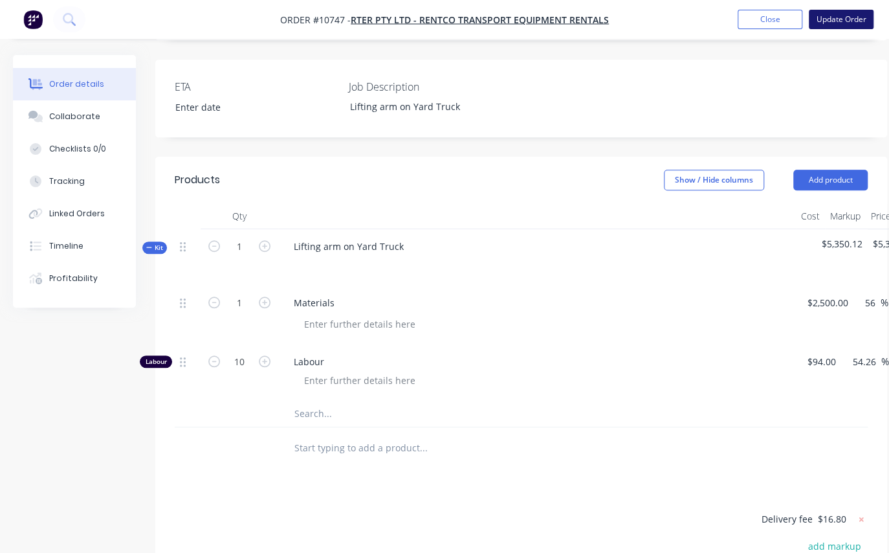
click at [828, 16] on button "Update Order" at bounding box center [841, 19] width 65 height 19
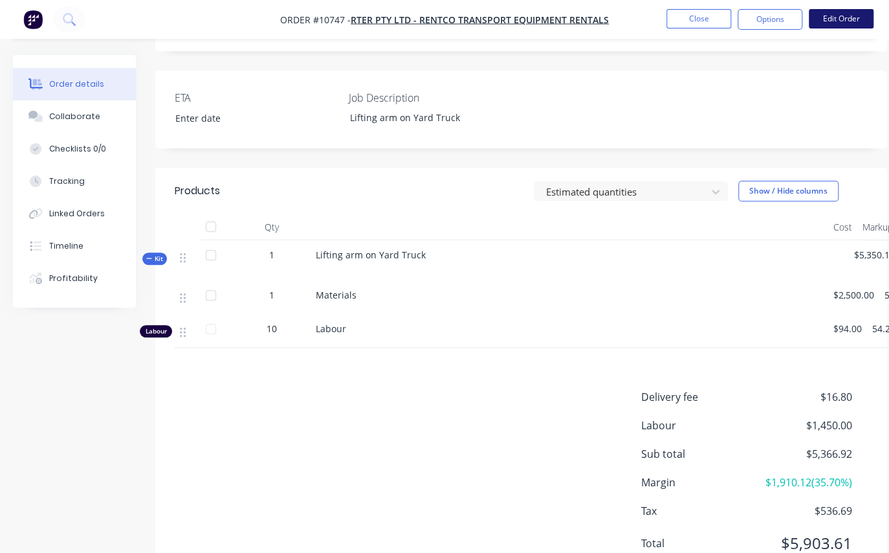
click at [834, 16] on button "Edit Order" at bounding box center [841, 18] width 65 height 19
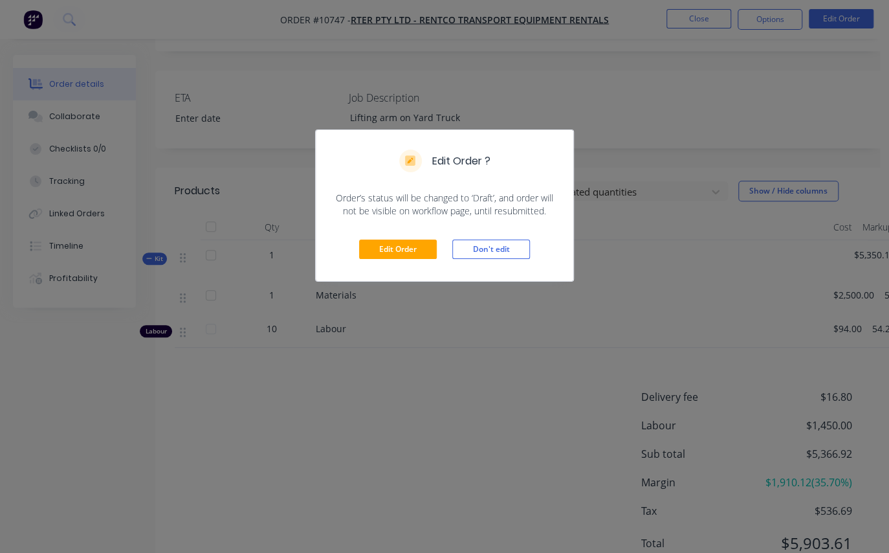
click at [505, 256] on button "Don't edit" at bounding box center [491, 248] width 78 height 19
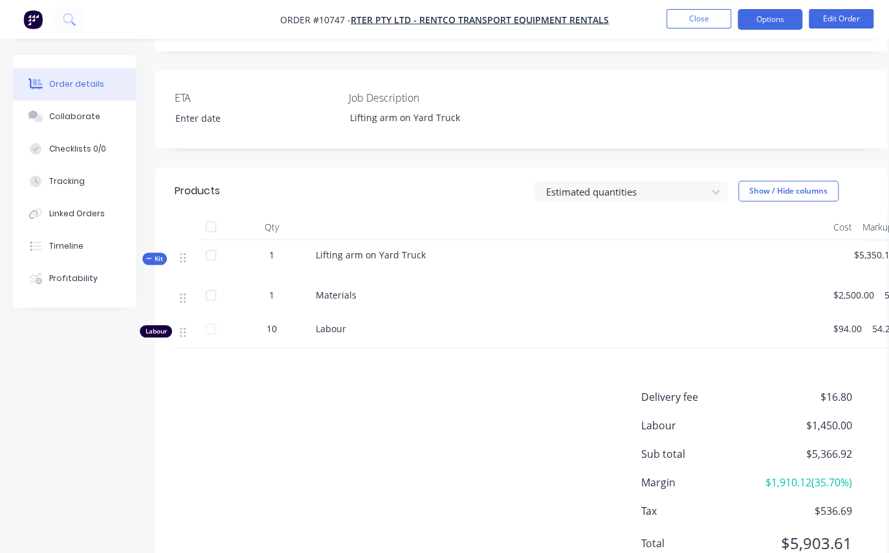
click at [765, 20] on button "Options" at bounding box center [770, 19] width 65 height 21
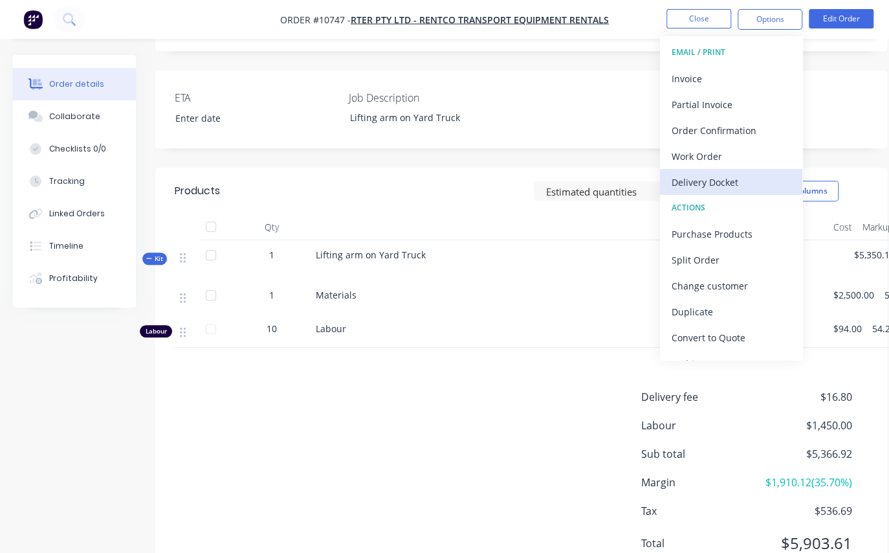
click at [731, 180] on div "Delivery Docket" at bounding box center [731, 182] width 119 height 19
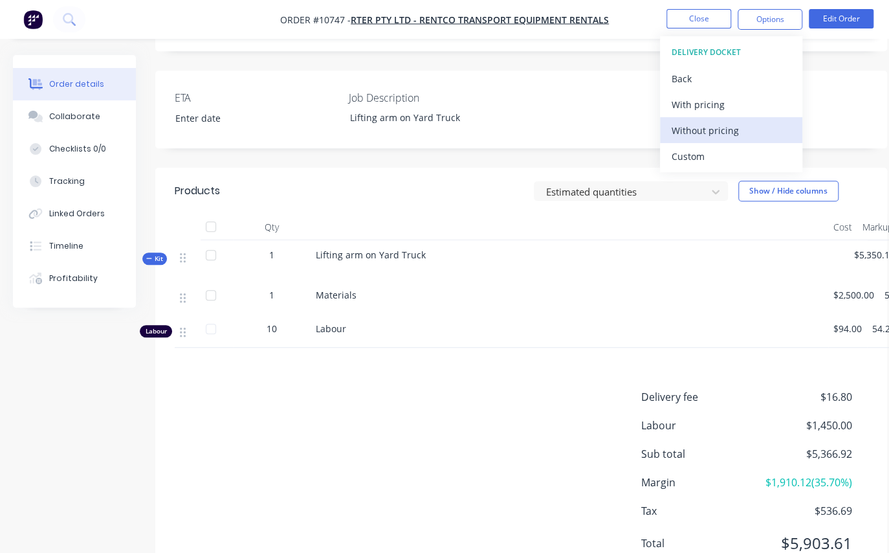
click at [724, 126] on div "Without pricing" at bounding box center [731, 130] width 119 height 19
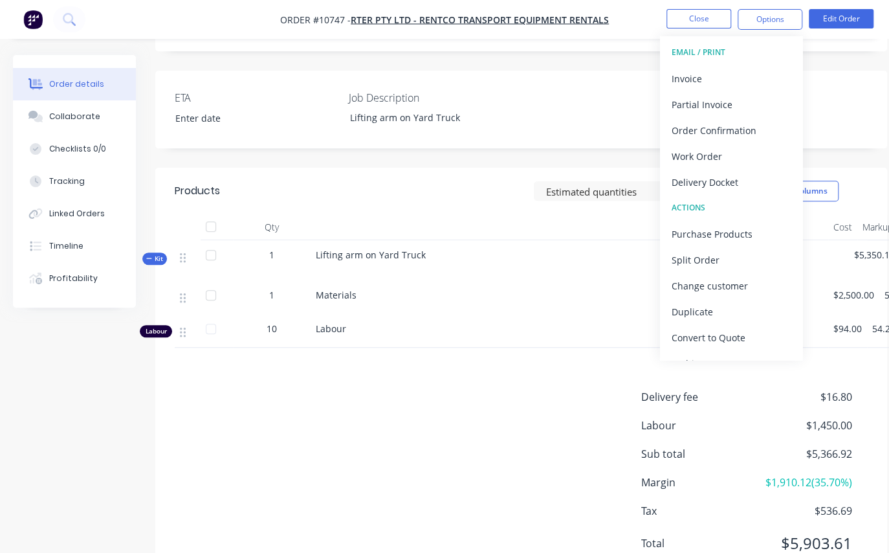
scroll to position [0, 0]
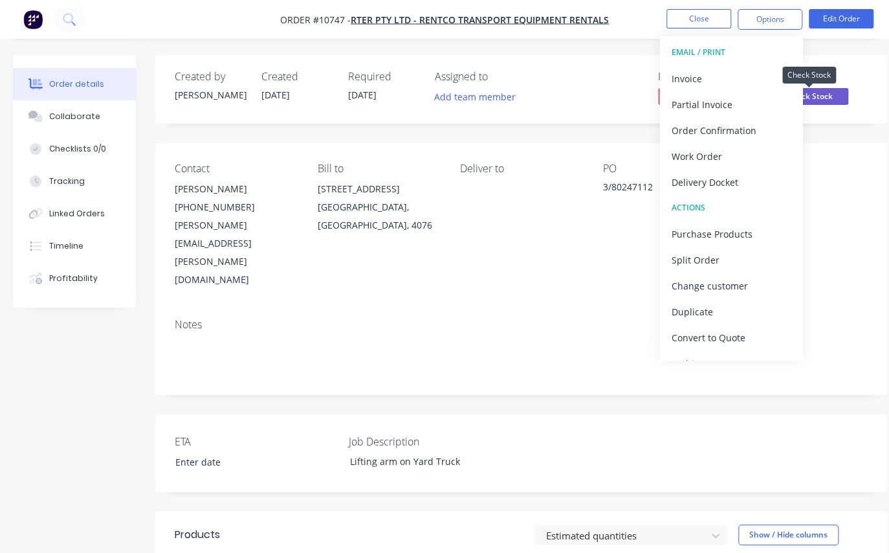
click at [843, 98] on span "Check Stock" at bounding box center [810, 96] width 78 height 16
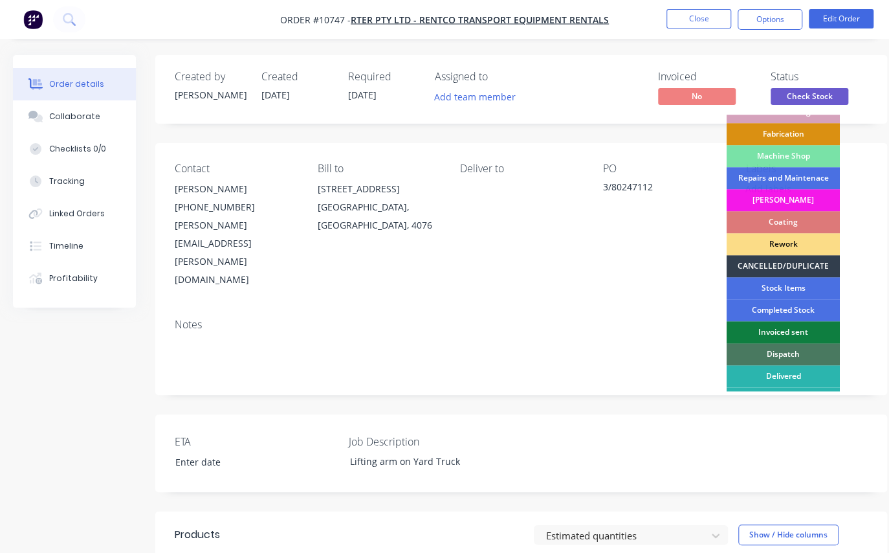
scroll to position [159, 0]
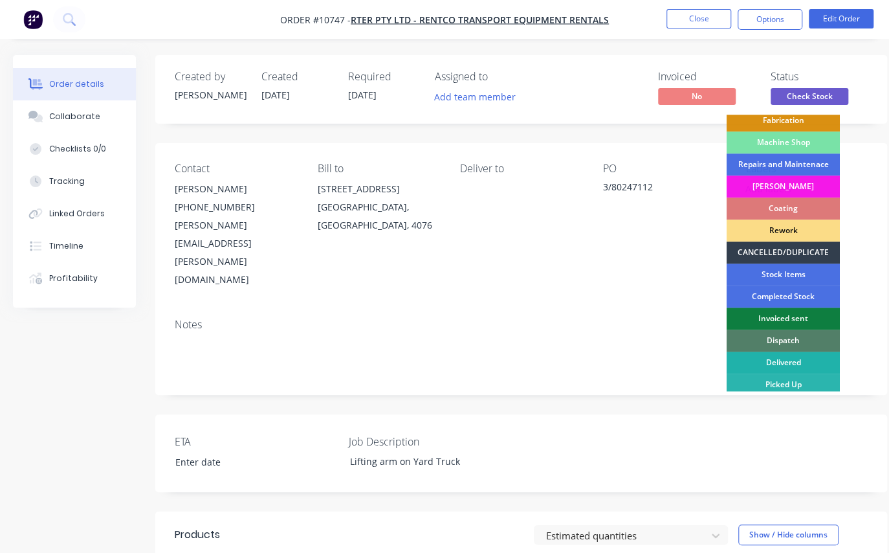
click at [794, 356] on div "Delivered" at bounding box center [783, 362] width 113 height 22
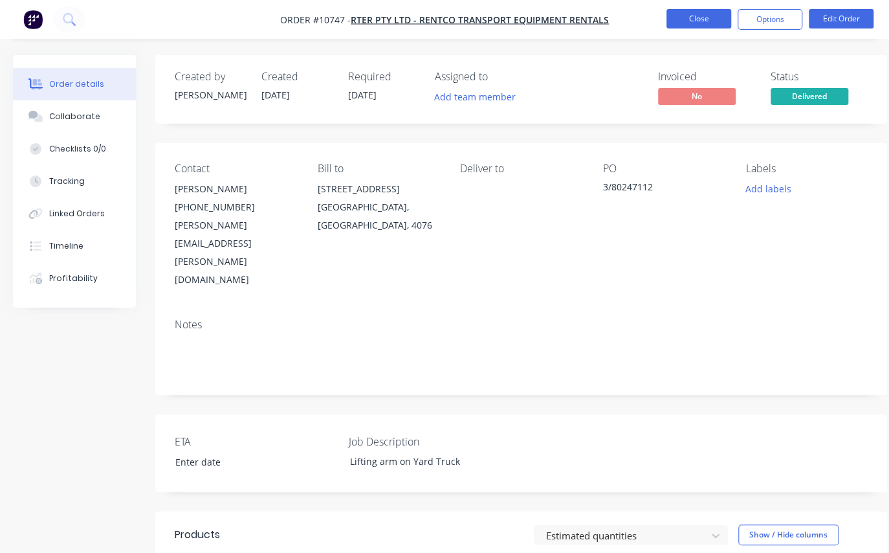
click at [703, 15] on button "Close" at bounding box center [698, 18] width 65 height 19
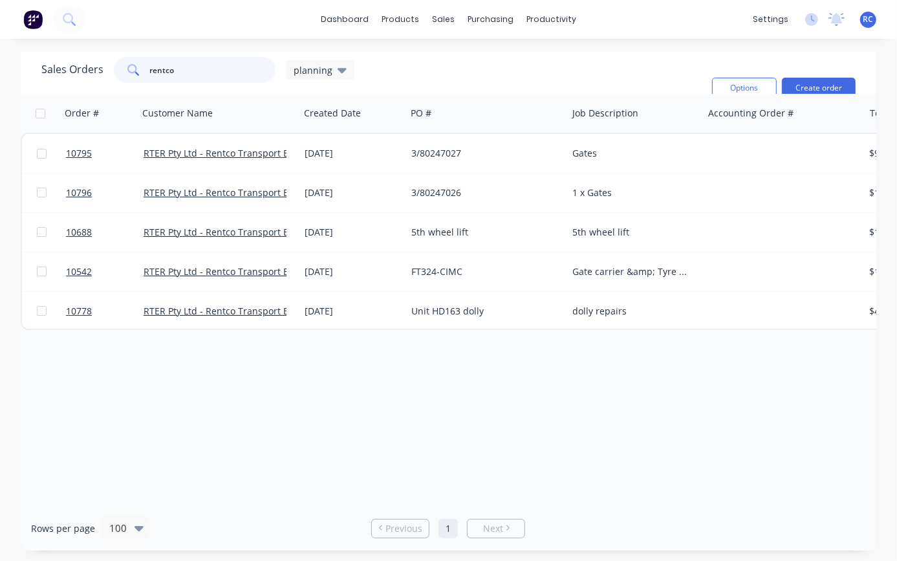
drag, startPoint x: 190, startPoint y: 67, endPoint x: 96, endPoint y: 69, distance: 93.8
click at [100, 65] on div "Sales Orders rentco planning" at bounding box center [197, 70] width 313 height 26
type input "recom"
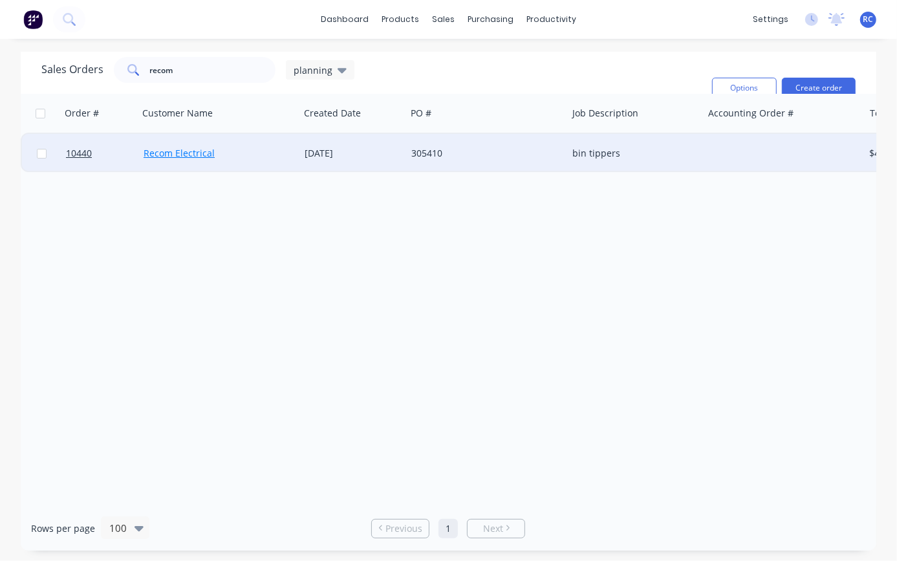
click at [159, 157] on link "Recom Electrical" at bounding box center [179, 153] width 71 height 12
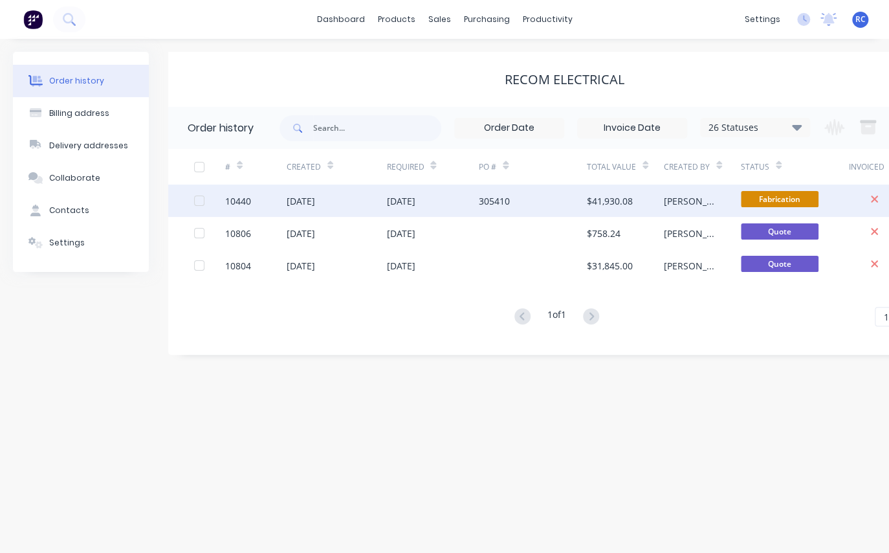
click at [718, 200] on div "[PERSON_NAME]" at bounding box center [702, 200] width 77 height 32
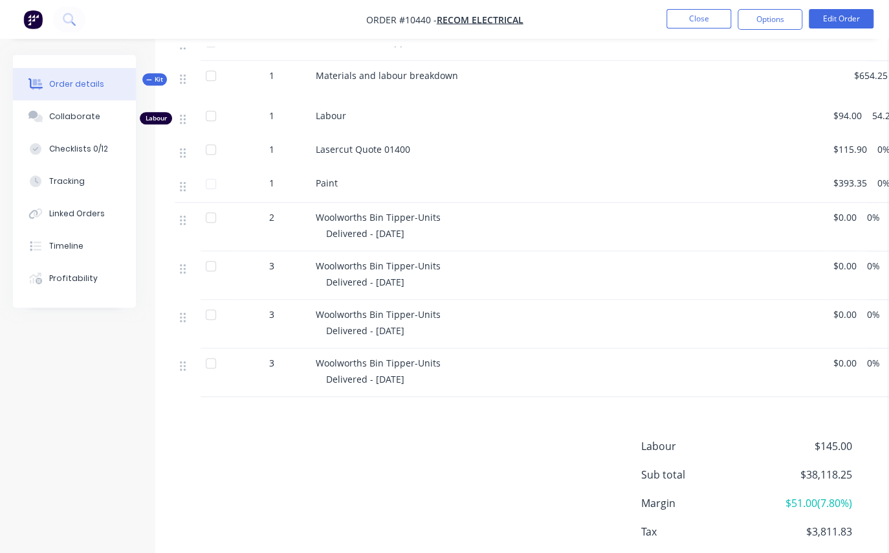
scroll to position [609, 0]
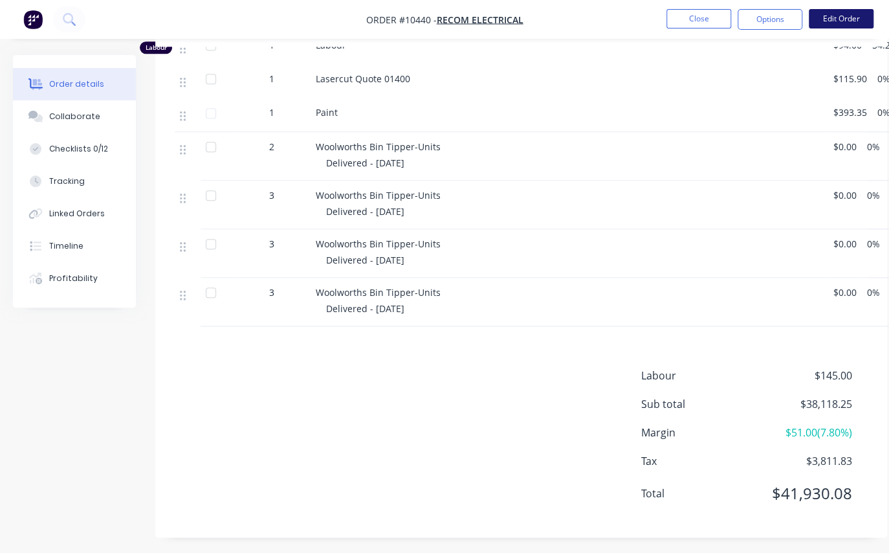
click at [844, 16] on button "Edit Order" at bounding box center [841, 18] width 65 height 19
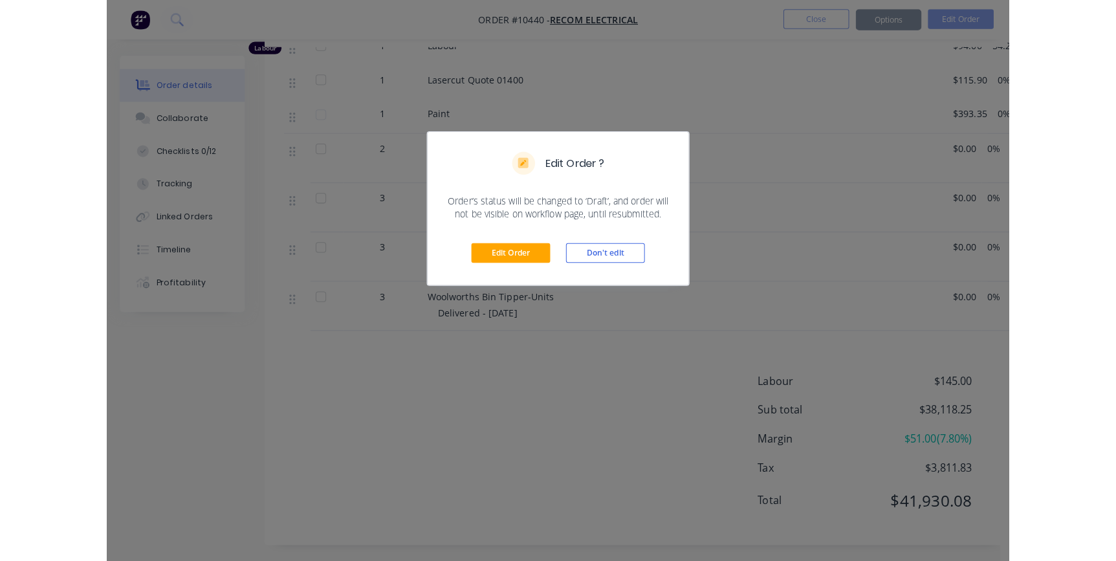
scroll to position [600, 0]
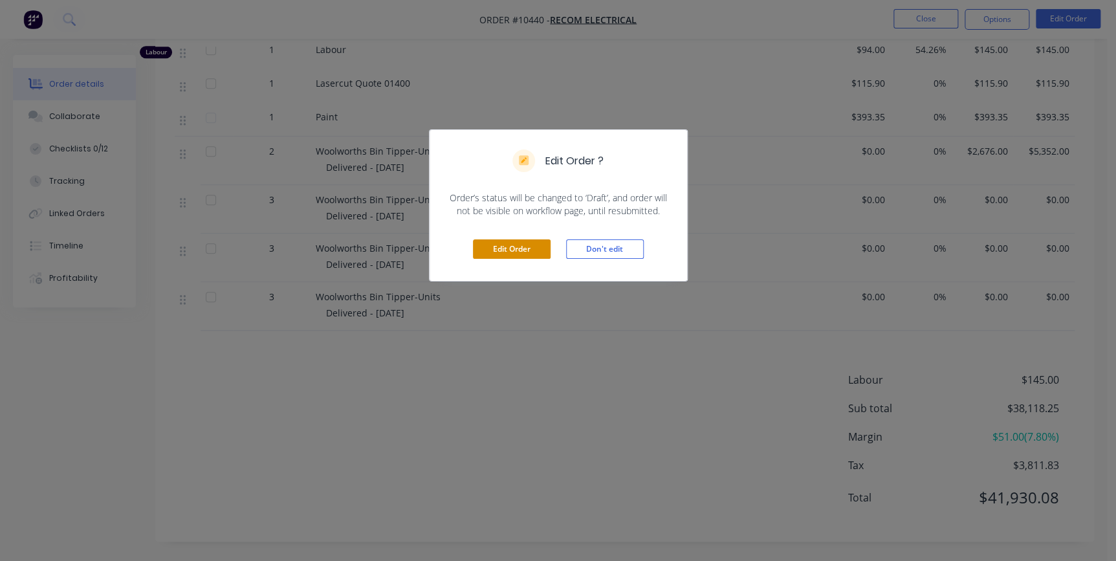
click at [503, 251] on button "Edit Order" at bounding box center [512, 248] width 78 height 19
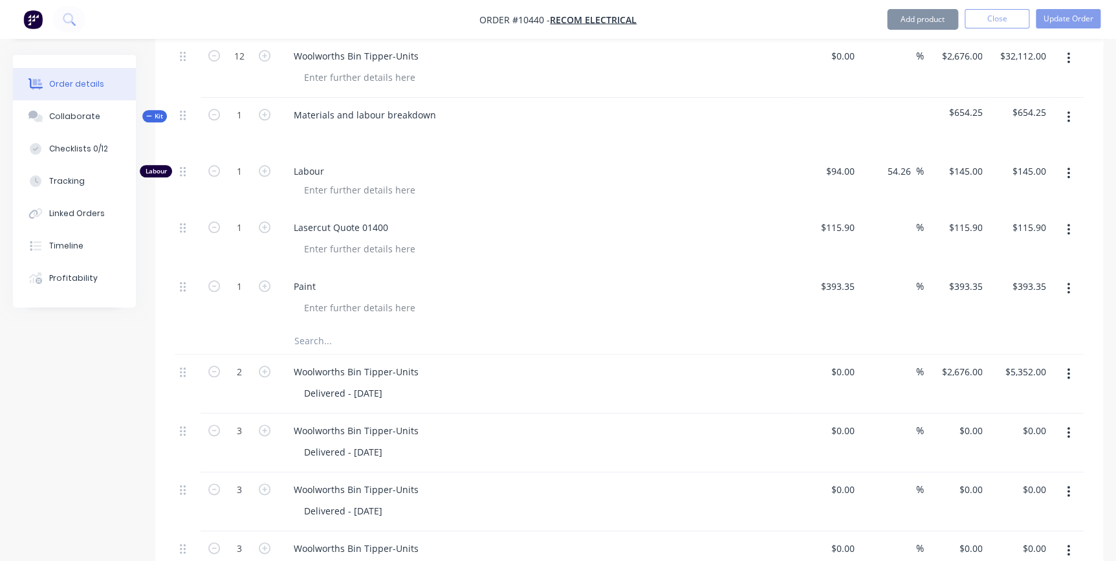
scroll to position [924, 0]
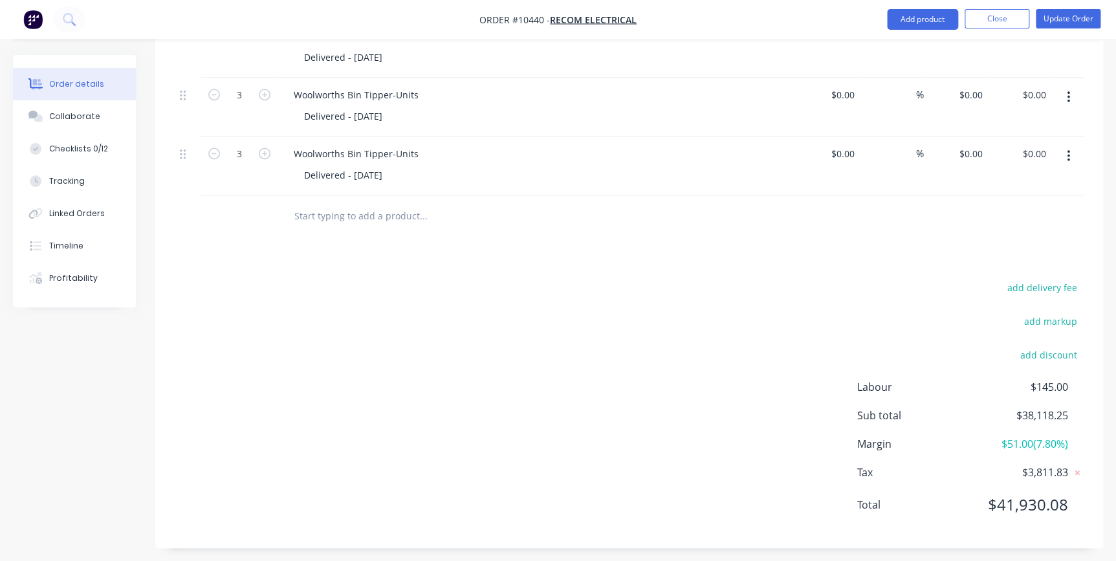
click at [888, 149] on icon "button" at bounding box center [1068, 156] width 3 height 14
click at [888, 207] on div "Duplicate" at bounding box center [1022, 215] width 100 height 19
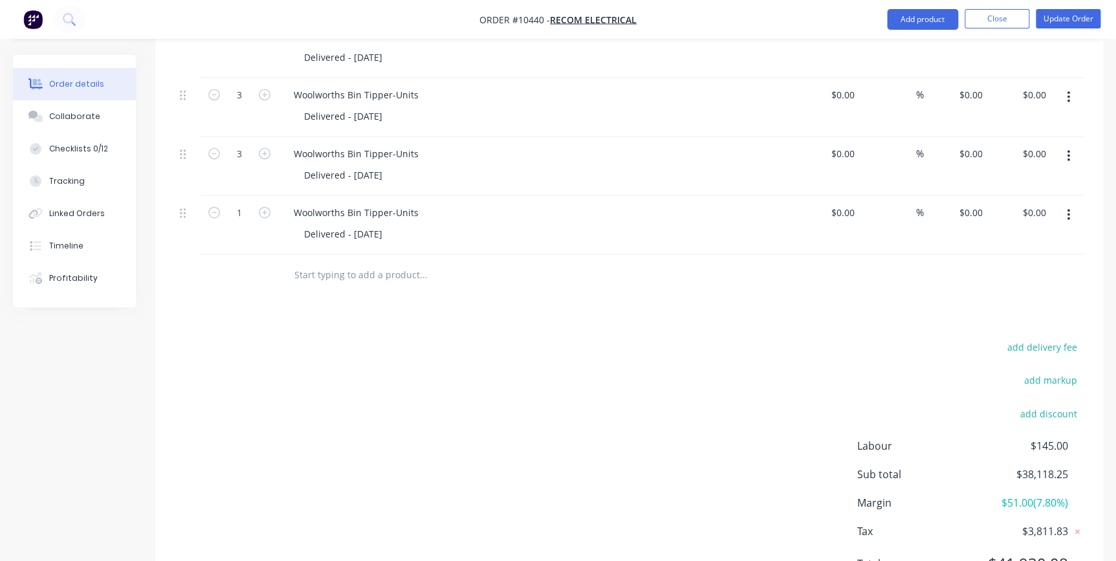
click at [258, 205] on button "button" at bounding box center [264, 211] width 17 height 14
type input "2"
click at [346, 227] on div "Delivered - [DATE]" at bounding box center [343, 234] width 99 height 19
click at [734, 318] on div "Products Show / Hide columns Add product Qty Cost Markup Price Total 12 Woolwor…" at bounding box center [629, 89] width 948 height 1035
click at [888, 17] on button "Update Order" at bounding box center [1068, 18] width 65 height 19
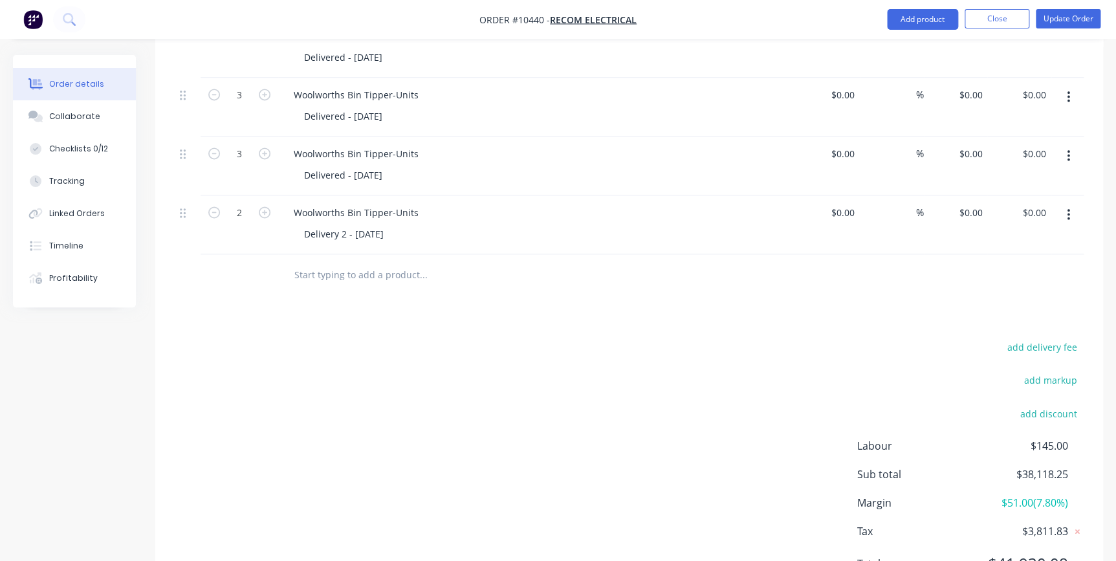
scroll to position [0, 0]
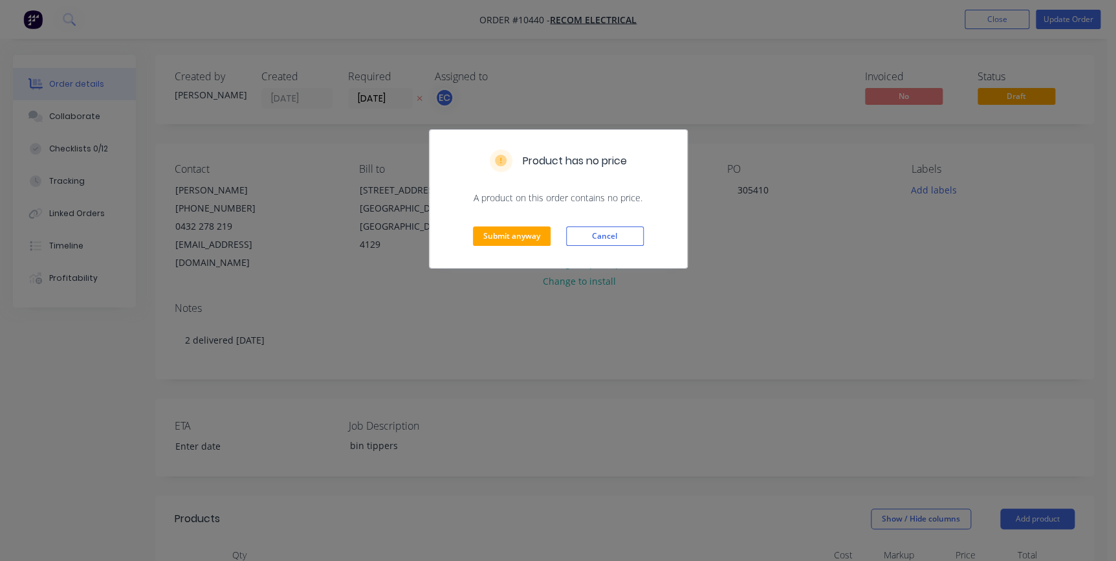
click at [888, 21] on div "Product has no price A product on this order contains no price. Submit anyway C…" at bounding box center [558, 280] width 1116 height 561
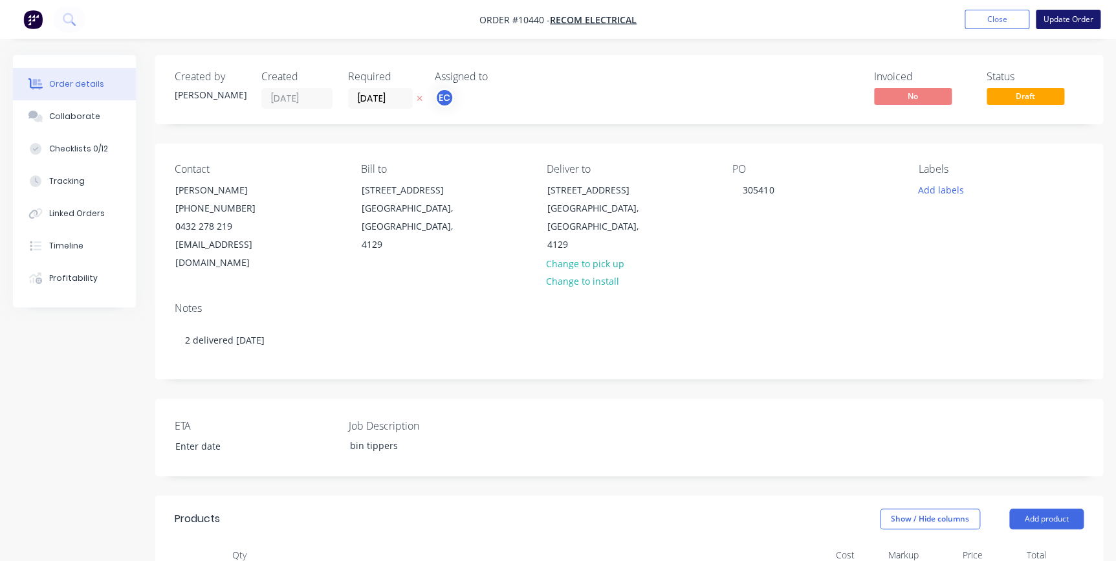
click at [888, 17] on button "Update Order" at bounding box center [1068, 19] width 65 height 19
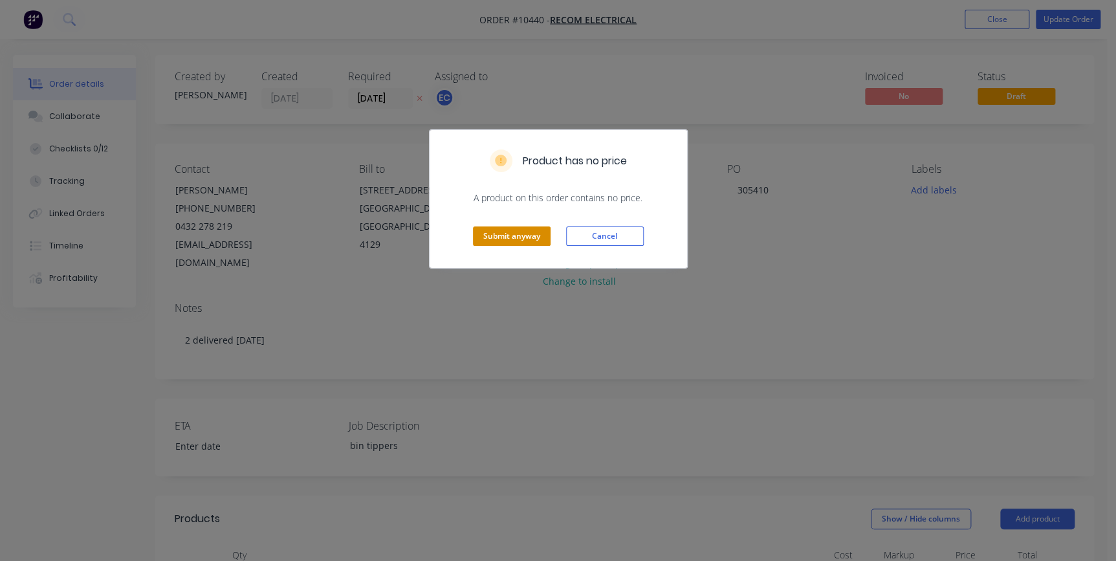
click at [529, 242] on button "Submit anyway" at bounding box center [512, 235] width 78 height 19
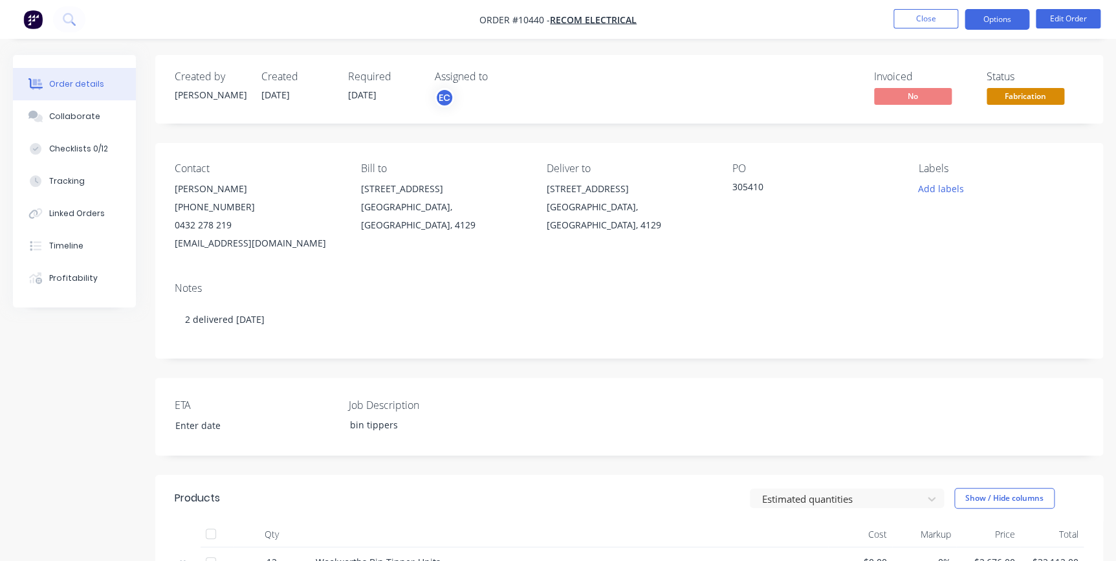
click at [888, 18] on button "Options" at bounding box center [997, 19] width 65 height 21
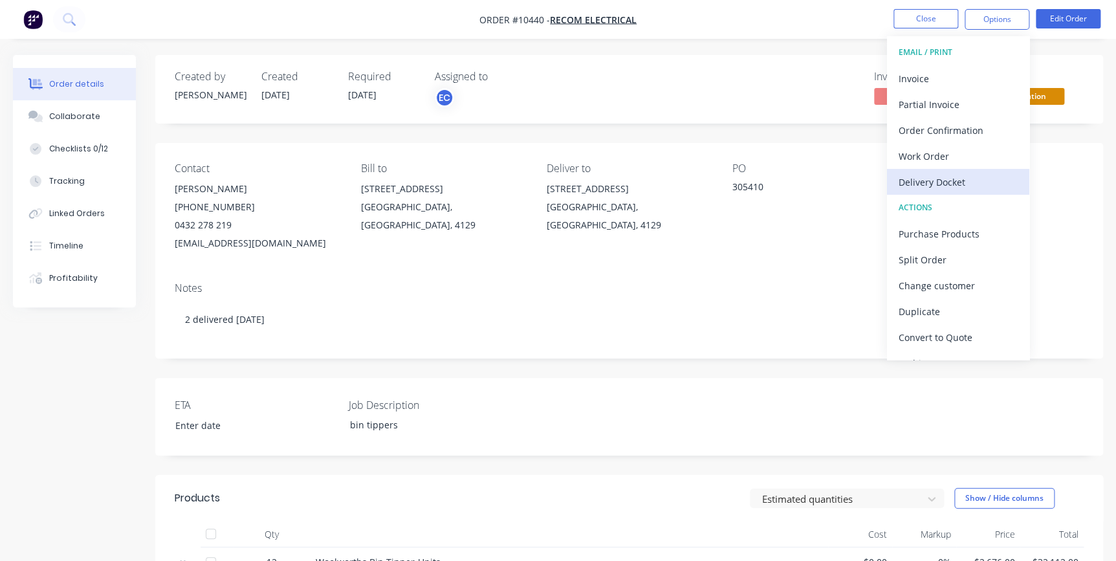
click at [888, 182] on div "Delivery Docket" at bounding box center [958, 182] width 119 height 19
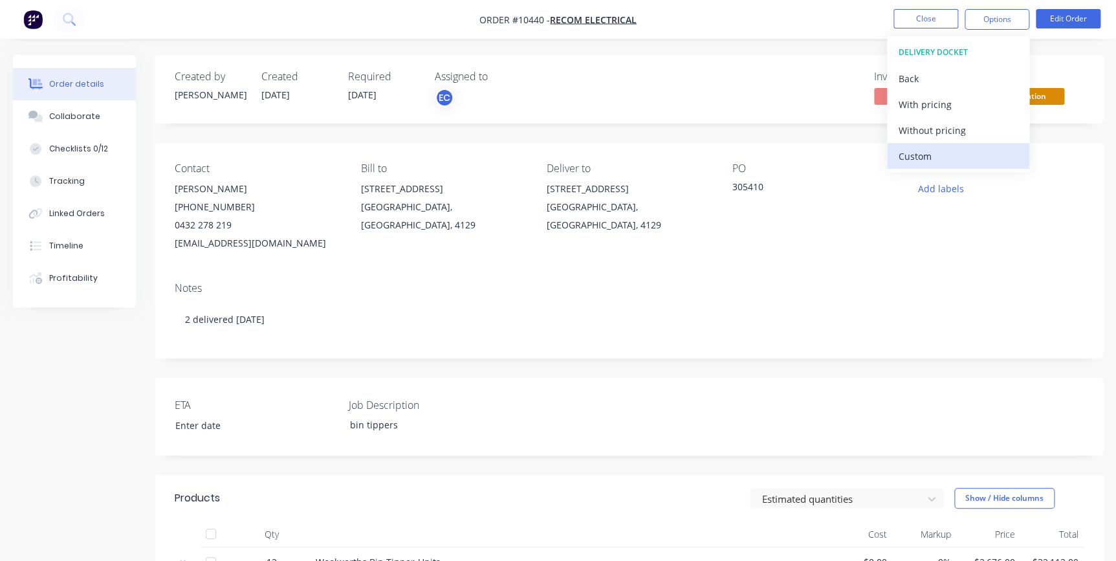
click at [888, 159] on div "Custom" at bounding box center [958, 156] width 119 height 19
click at [888, 131] on div "Without pricing" at bounding box center [958, 130] width 119 height 19
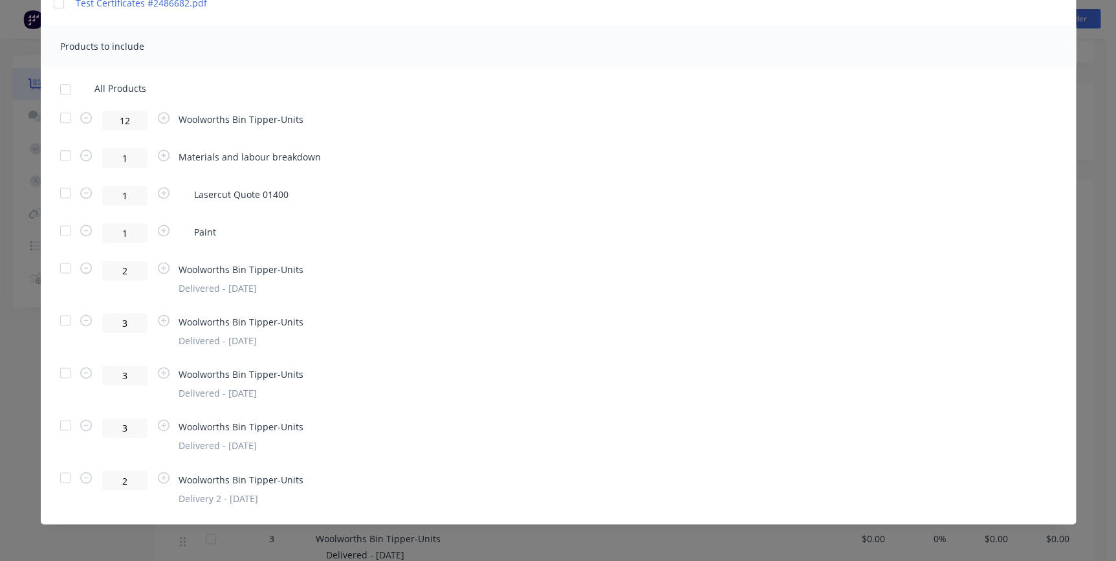
scroll to position [353, 0]
click at [58, 477] on div at bounding box center [65, 478] width 26 height 26
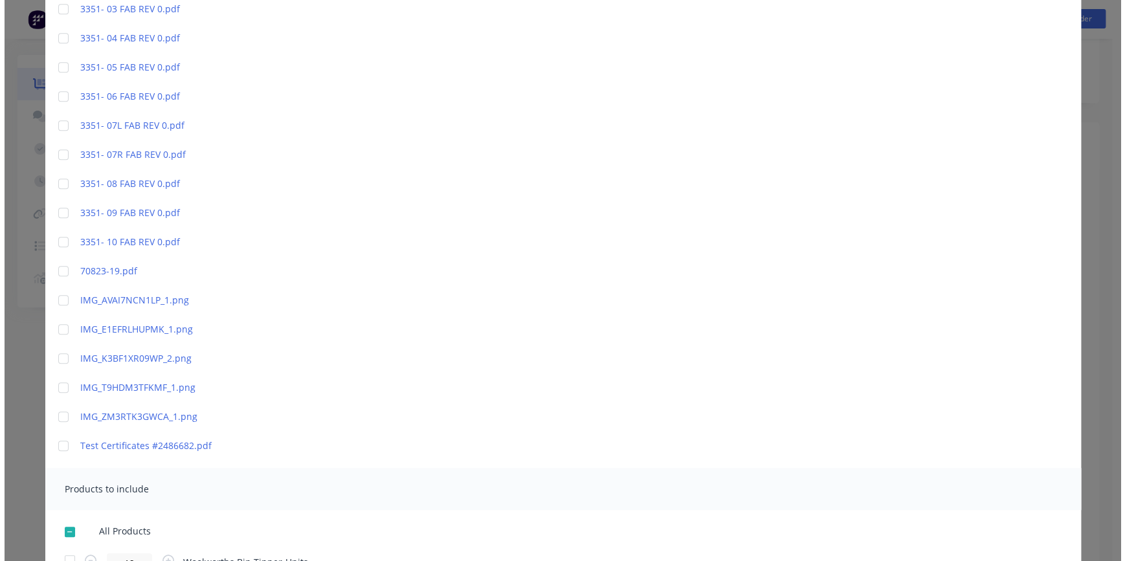
scroll to position [0, 0]
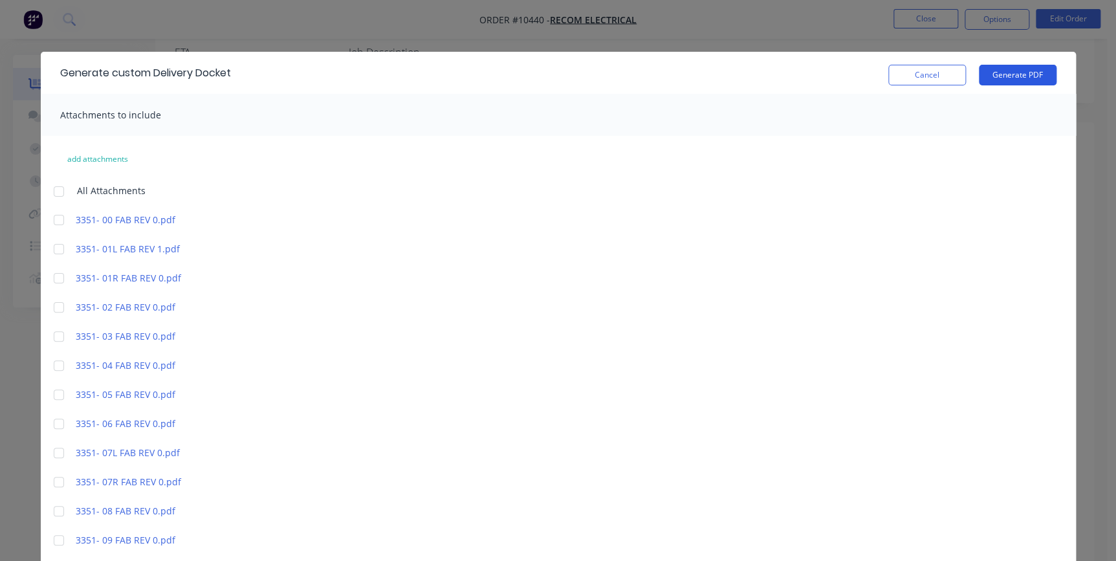
click at [888, 72] on button "Generate PDF" at bounding box center [1018, 75] width 78 height 21
